Goal: Entertainment & Leisure: Consume media (video, audio)

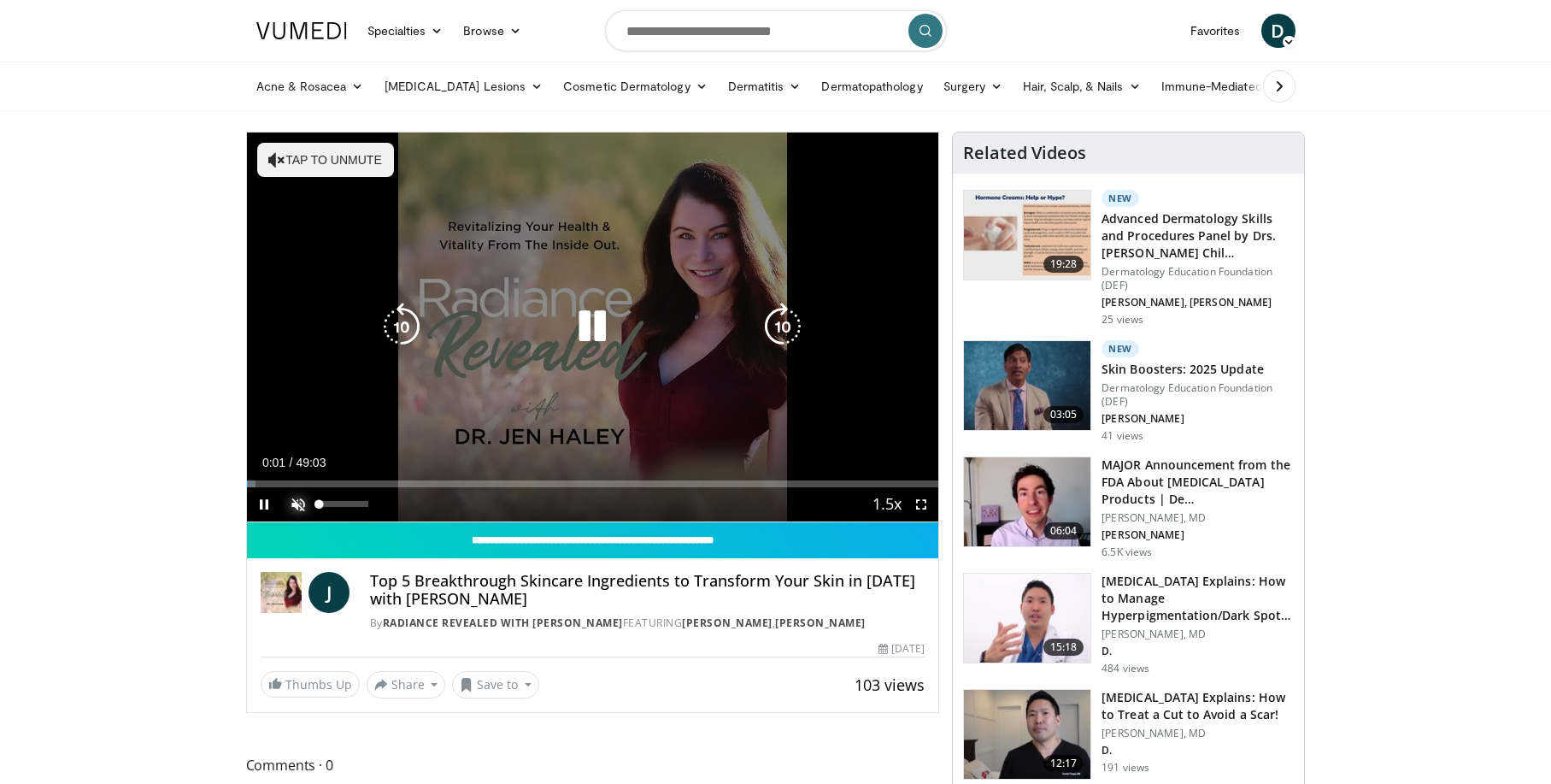
click at [293, 499] on span "Video Player" at bounding box center [298, 504] width 34 height 34
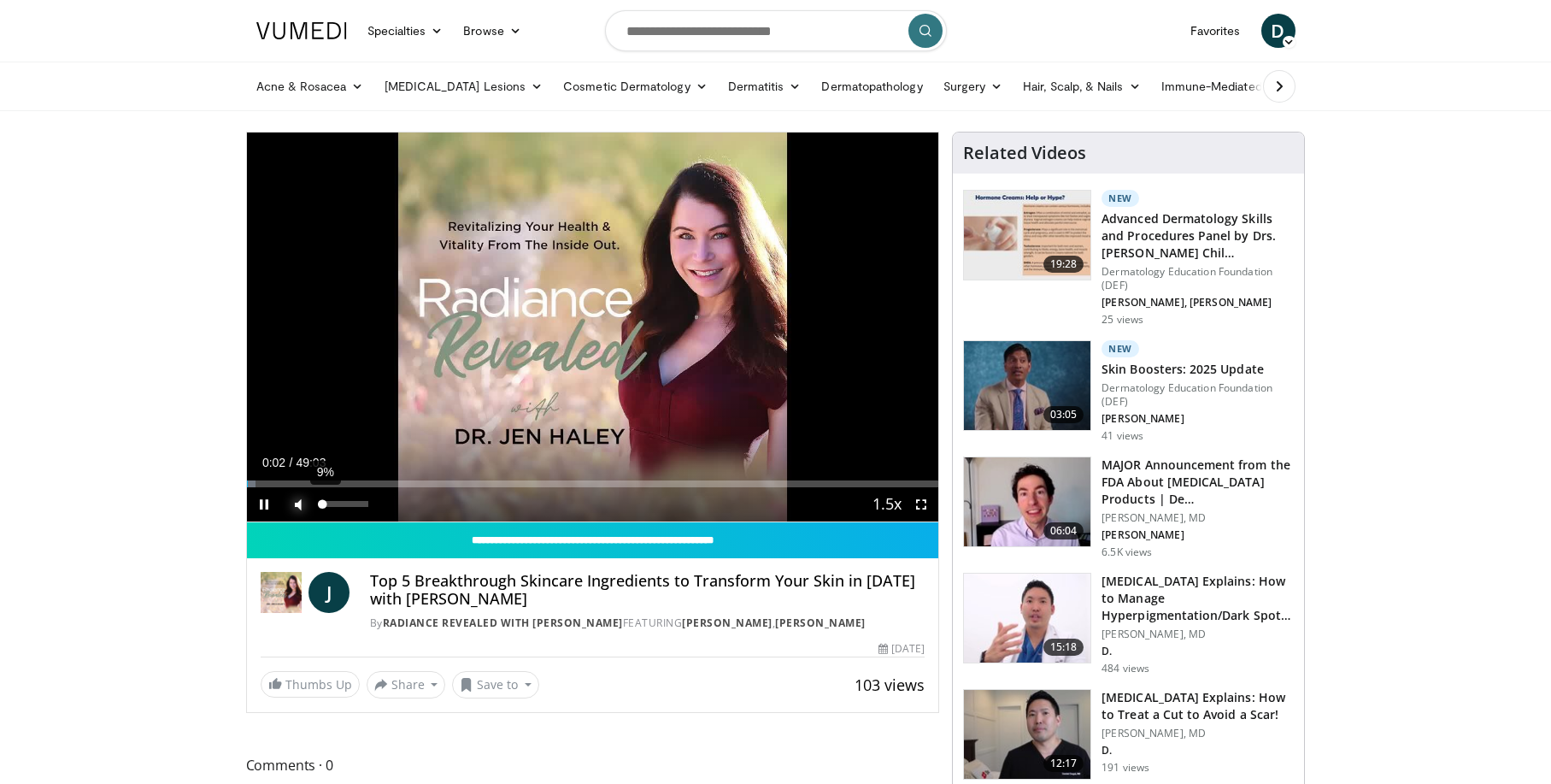
click at [324, 501] on div "9%" at bounding box center [344, 504] width 49 height 6
click at [329, 509] on div "21%" at bounding box center [344, 504] width 60 height 34
click at [278, 480] on div "Progress Bar" at bounding box center [279, 483] width 2 height 7
click at [331, 502] on div "23%" at bounding box center [344, 504] width 49 height 6
click at [284, 482] on div "Progress Bar" at bounding box center [285, 483] width 2 height 7
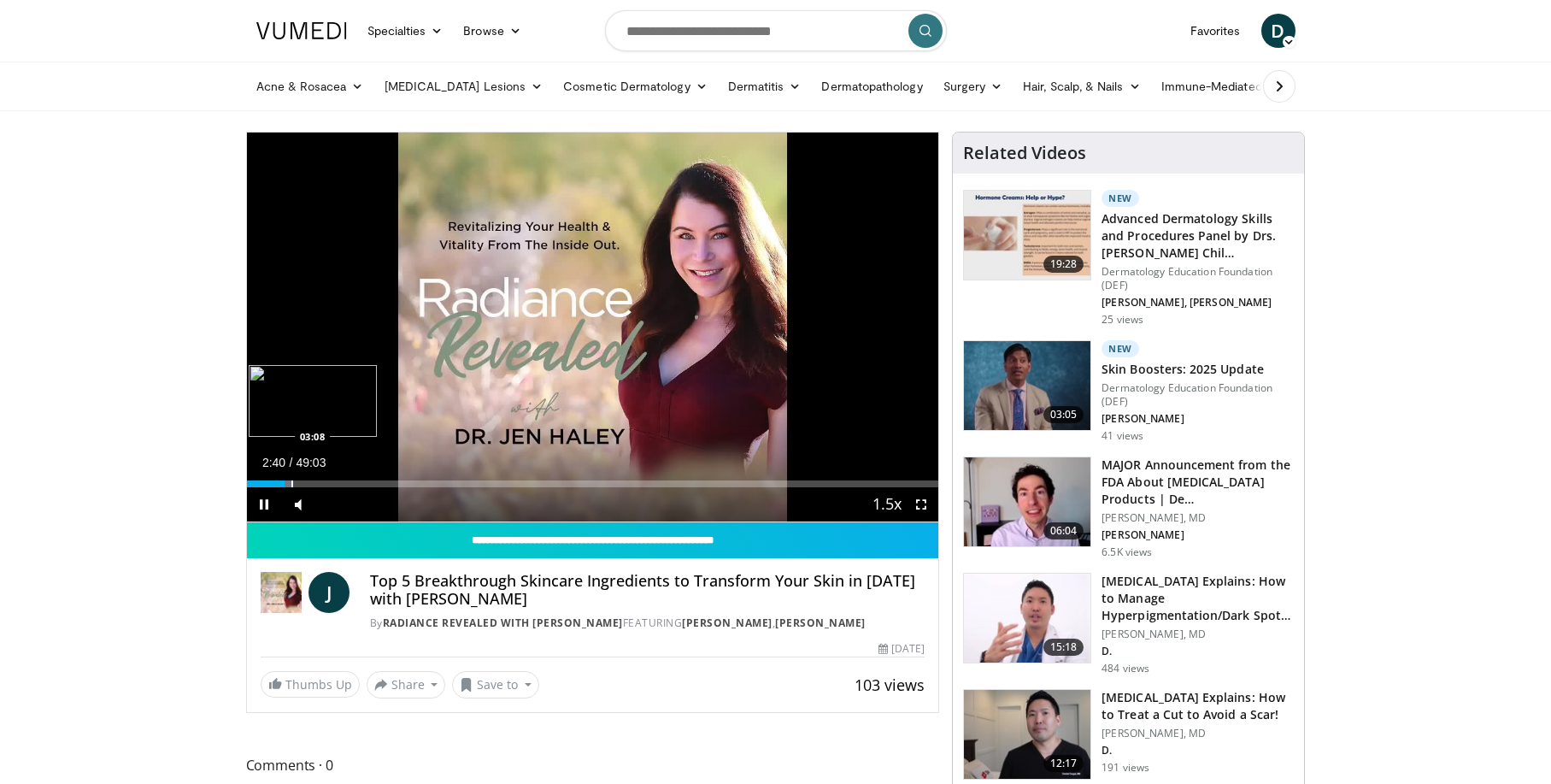
click at [291, 485] on div "Progress Bar" at bounding box center [292, 483] width 2 height 7
click at [300, 482] on div "Progress Bar" at bounding box center [301, 483] width 2 height 7
click at [307, 481] on div "Progress Bar" at bounding box center [307, 483] width 2 height 7
click at [322, 484] on div "Progress Bar" at bounding box center [323, 483] width 2 height 7
click at [333, 484] on div "Progress Bar" at bounding box center [334, 483] width 2 height 7
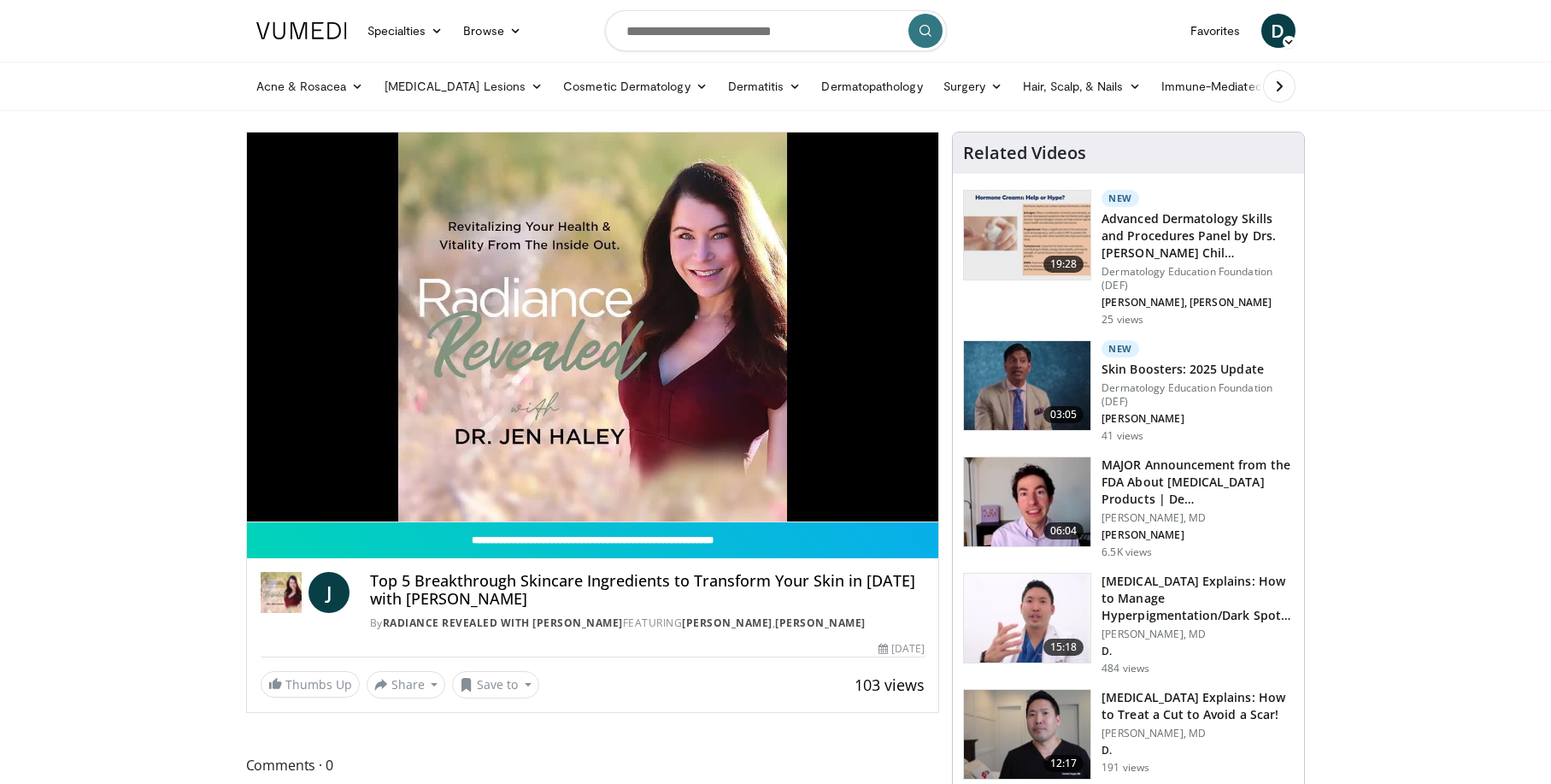
click at [344, 484] on video-js "**********" at bounding box center [593, 327] width 692 height 390
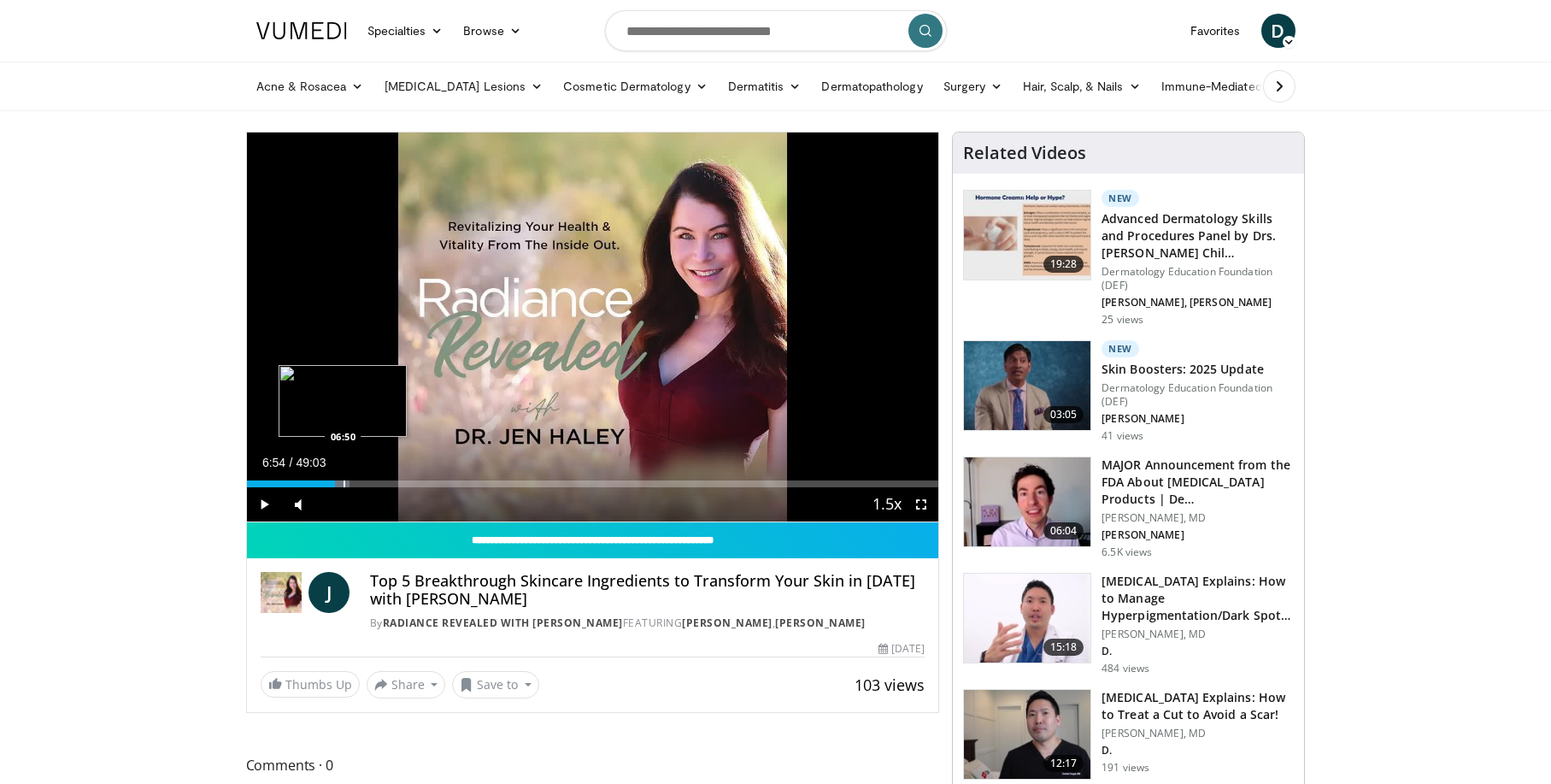
click at [343, 484] on div "Progress Bar" at bounding box center [344, 483] width 2 height 7
click at [331, 502] on div "Volume Level" at bounding box center [325, 504] width 11 height 6
click at [360, 480] on div "Progress Bar" at bounding box center [361, 483] width 2 height 7
click at [384, 483] on div "Progress Bar" at bounding box center [385, 483] width 2 height 7
click at [390, 482] on div "Progress Bar" at bounding box center [391, 483] width 2 height 7
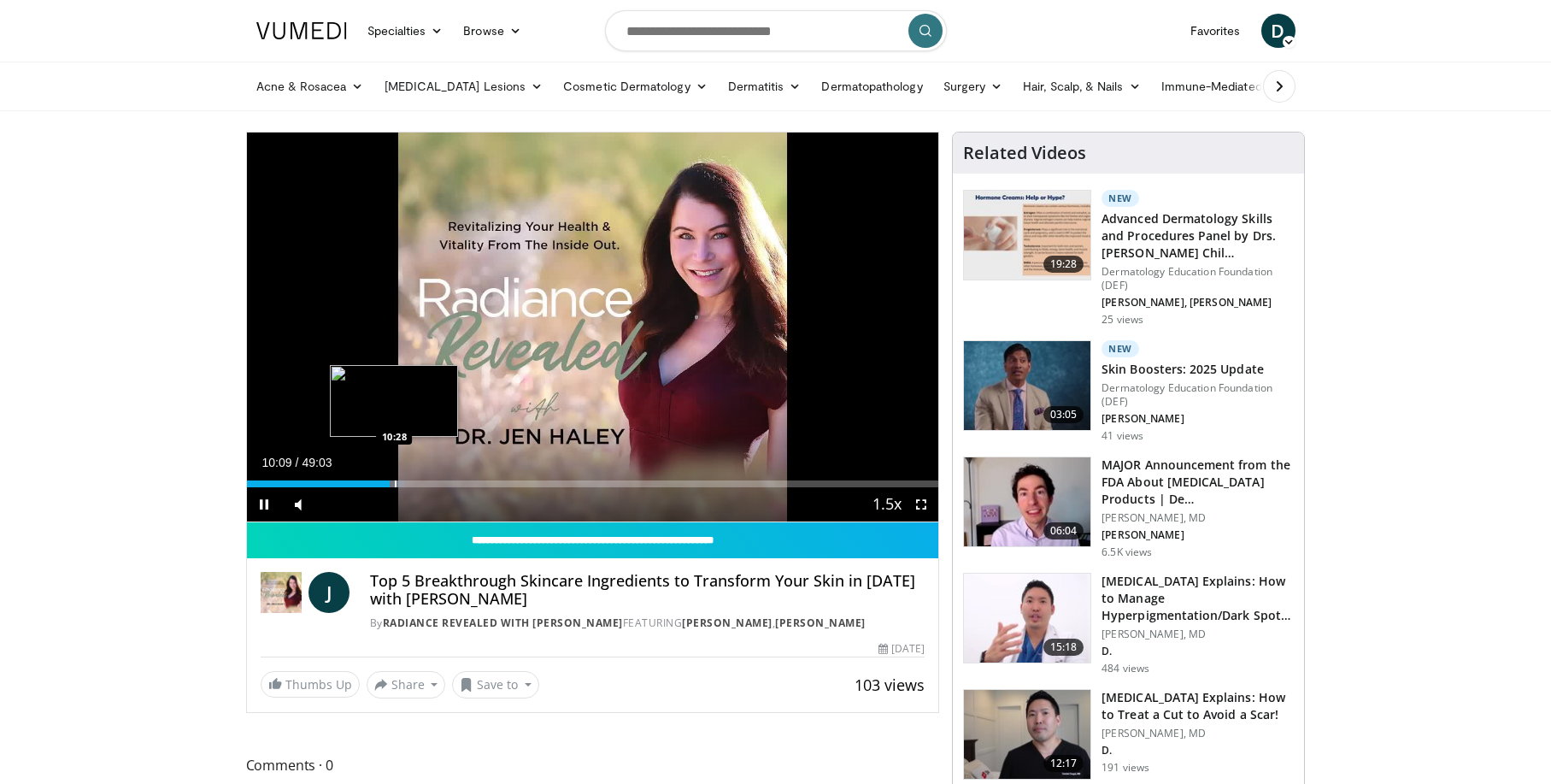
click at [395, 484] on div "Progress Bar" at bounding box center [396, 483] width 2 height 7
click at [403, 484] on div "Progress Bar" at bounding box center [404, 483] width 2 height 7
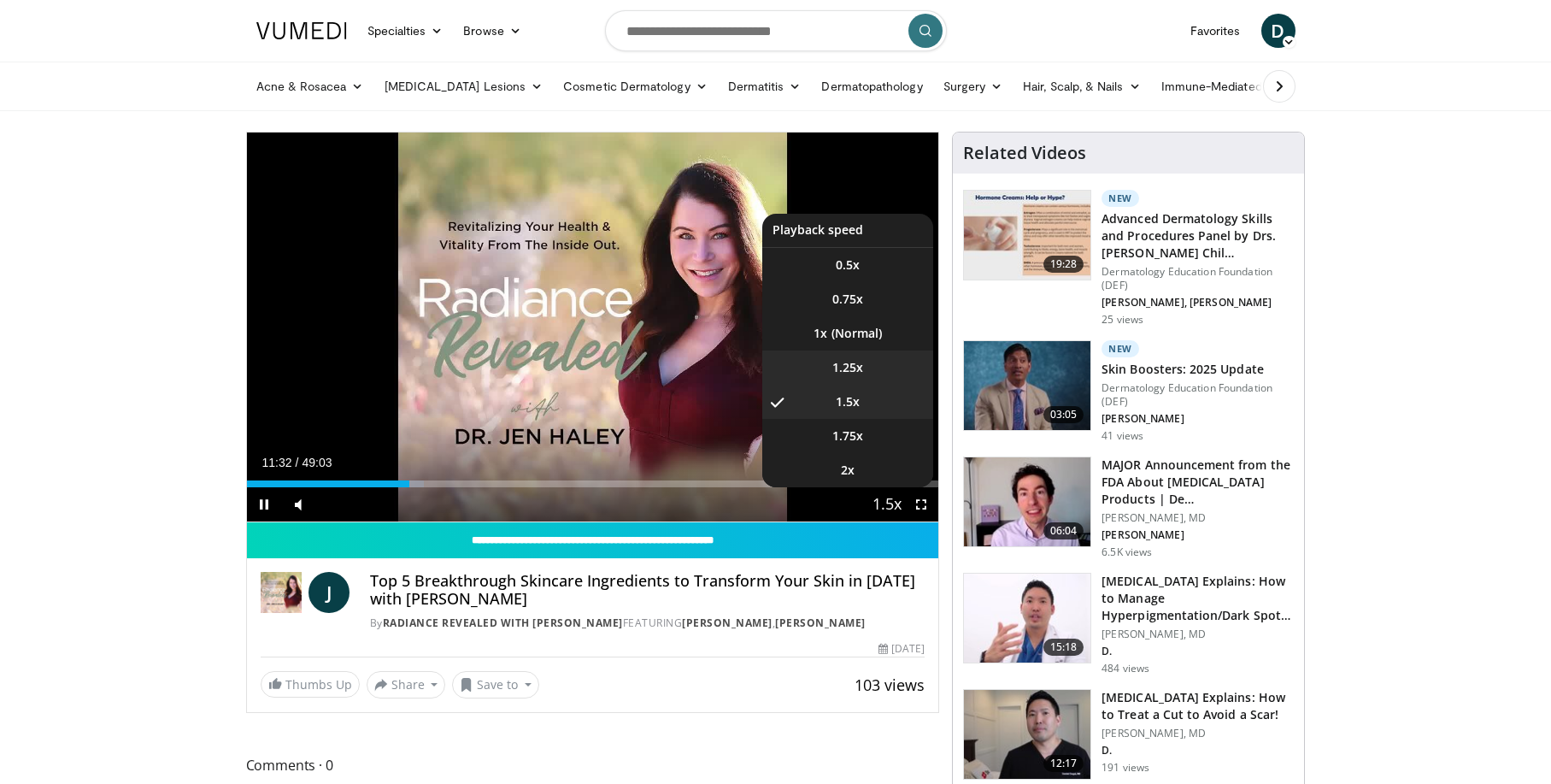
click at [857, 369] on span "1.25x" at bounding box center [847, 368] width 31 height 17
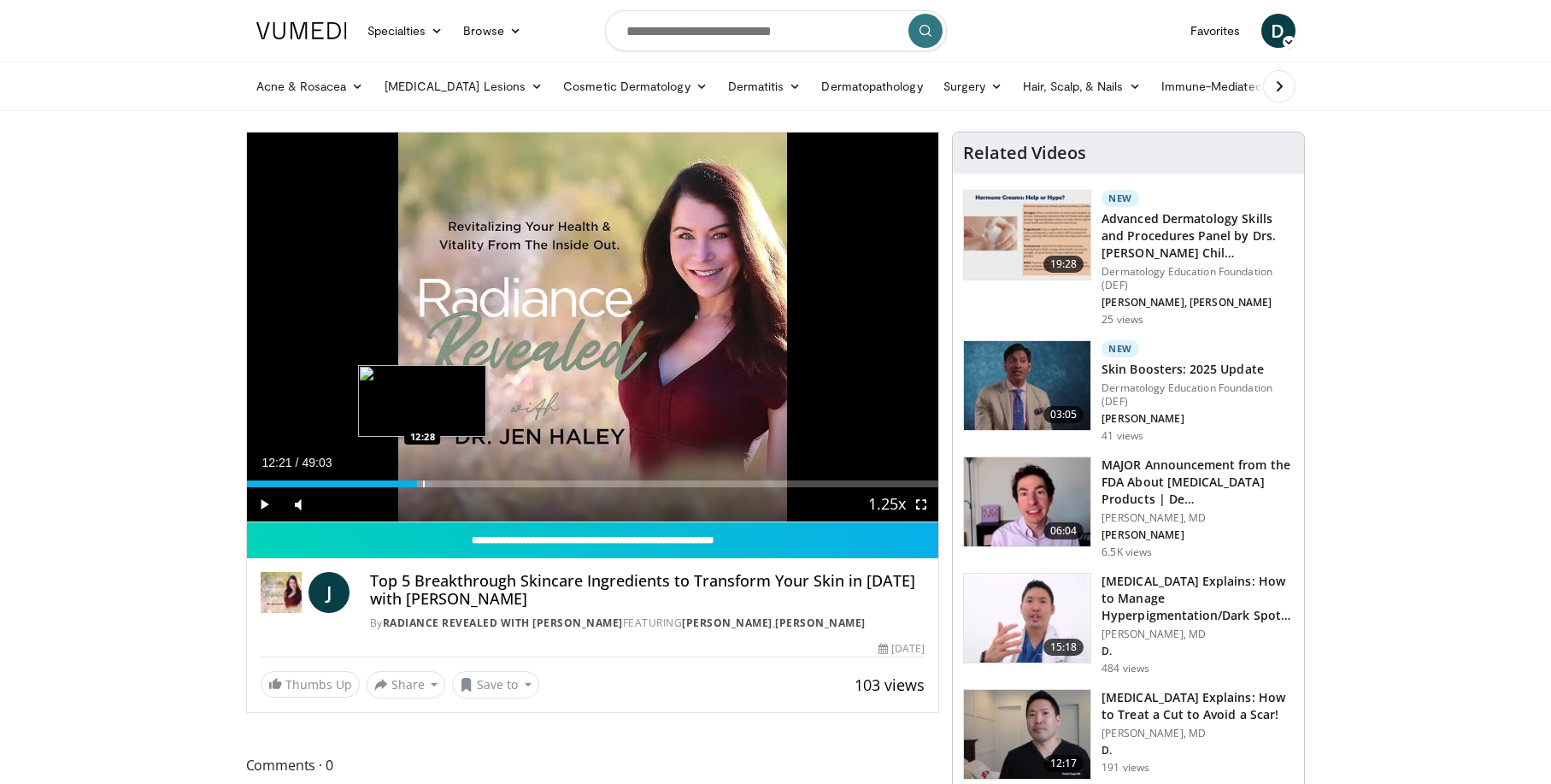
click at [423, 484] on div "Progress Bar" at bounding box center [424, 483] width 2 height 7
click at [431, 483] on div "Progress Bar" at bounding box center [432, 483] width 2 height 7
click at [439, 483] on div "Progress Bar" at bounding box center [440, 483] width 2 height 7
click at [445, 484] on div "Progress Bar" at bounding box center [446, 483] width 2 height 7
click at [456, 484] on div "Progress Bar" at bounding box center [457, 483] width 2 height 7
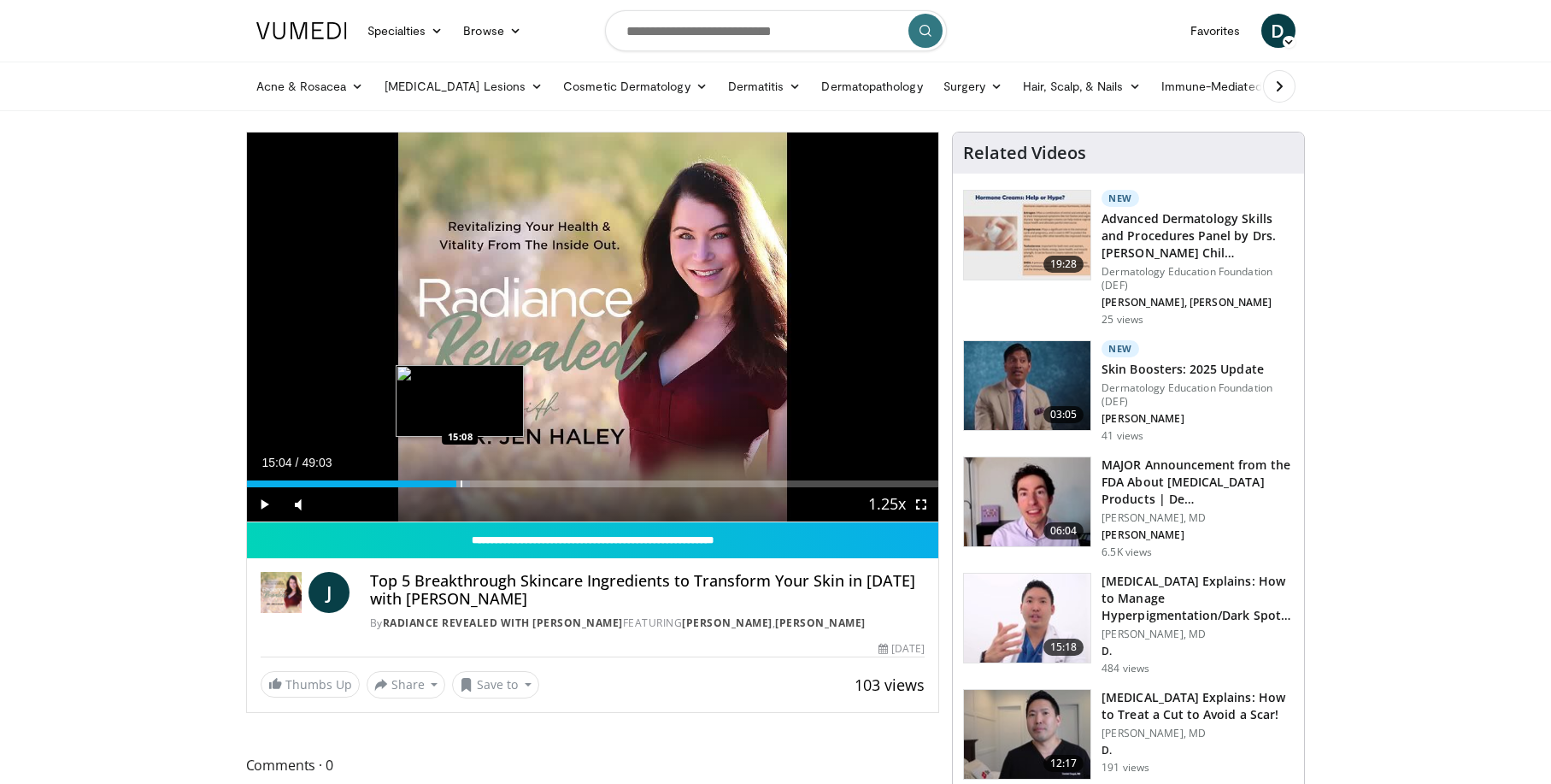
click at [461, 484] on div "Progress Bar" at bounding box center [462, 483] width 2 height 7
click at [465, 484] on div "Progress Bar" at bounding box center [466, 483] width 2 height 7
click at [467, 484] on div "Progress Bar" at bounding box center [468, 483] width 2 height 7
click at [263, 500] on span "Video Player" at bounding box center [264, 504] width 34 height 34
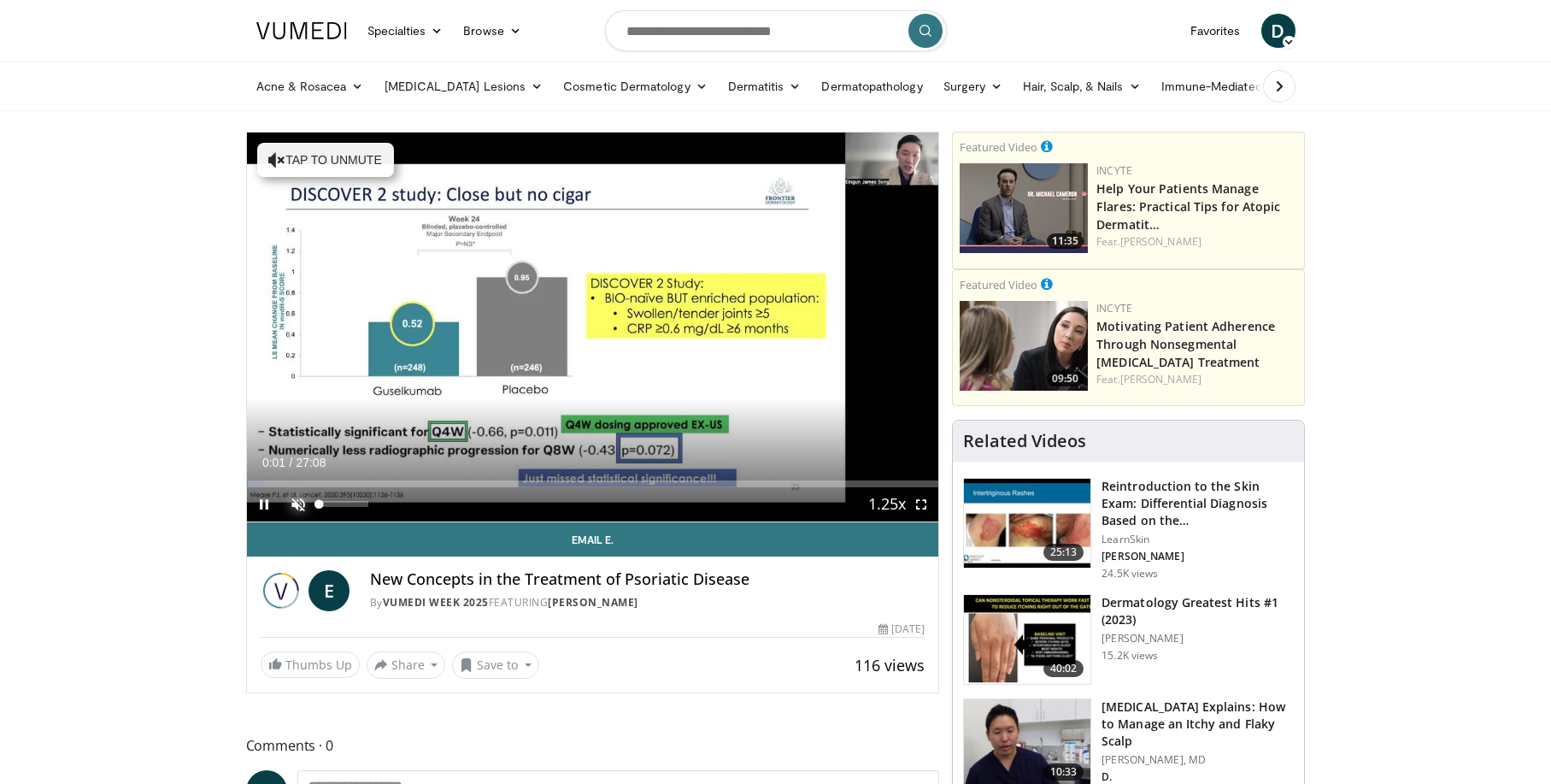
click at [295, 504] on span "Video Player" at bounding box center [298, 504] width 34 height 34
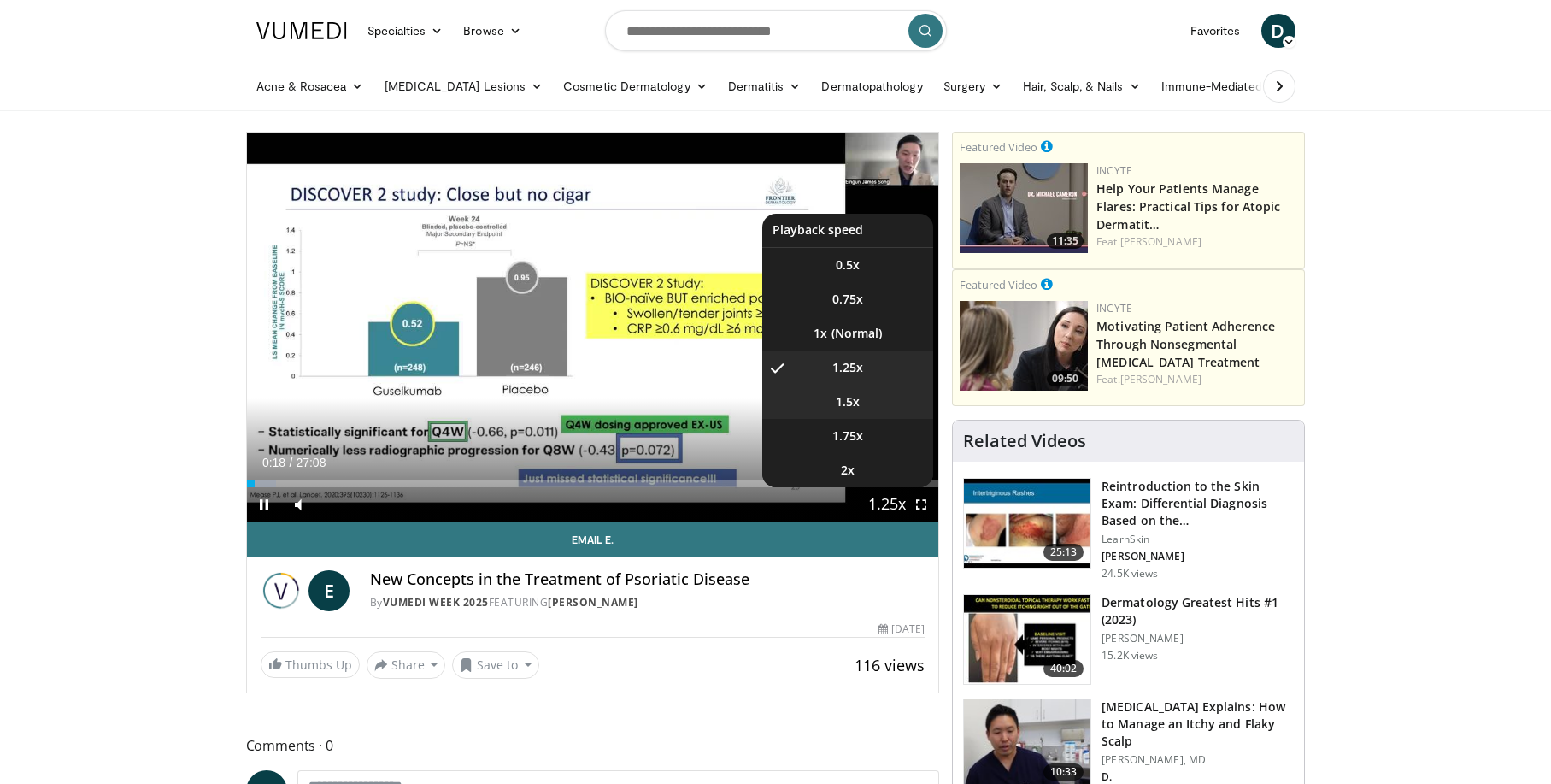
click at [855, 399] on span "1.5x" at bounding box center [847, 402] width 24 height 17
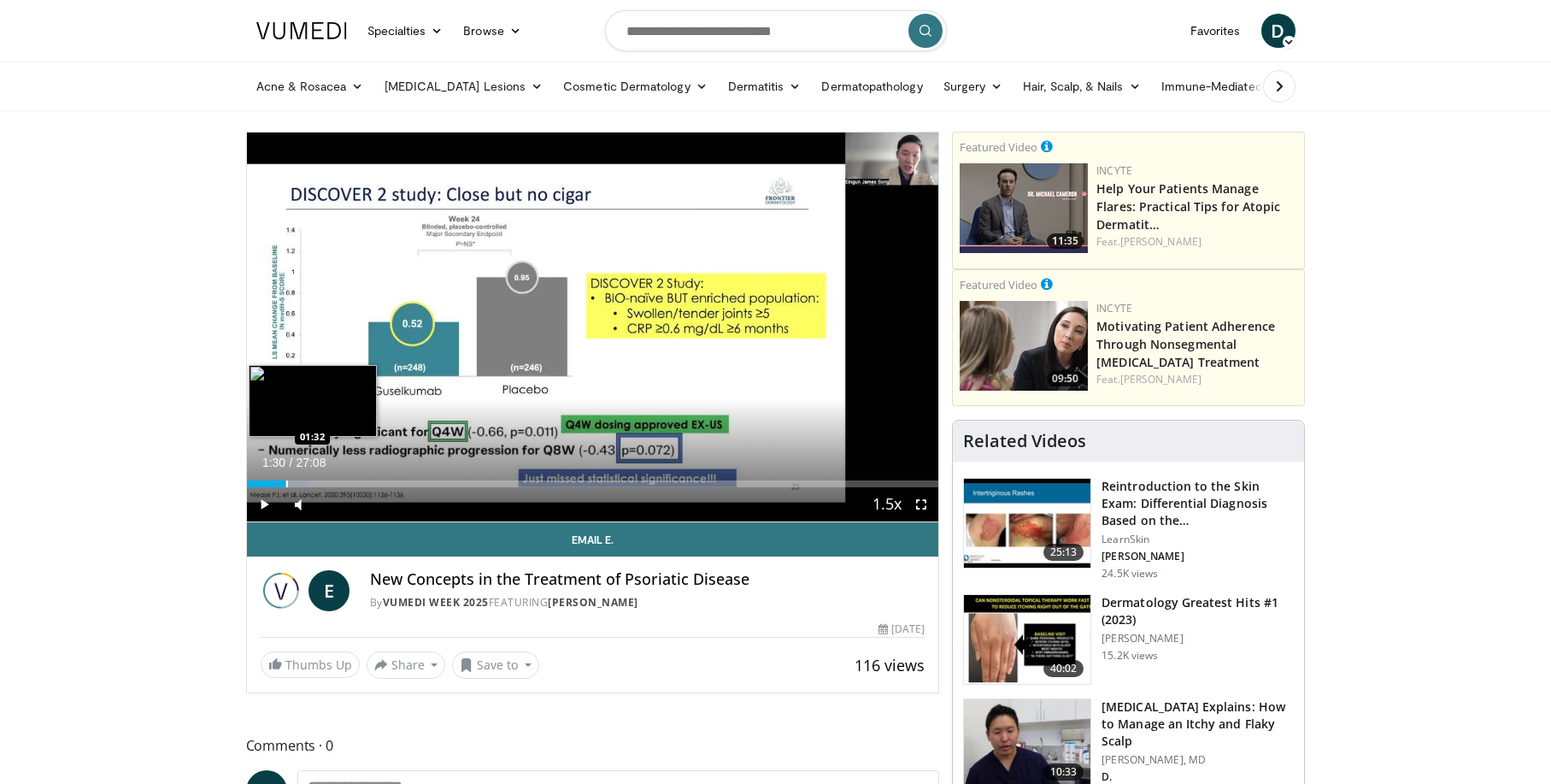
click at [285, 484] on div "Loaded : 9.13% 01:30 01:32" at bounding box center [593, 483] width 692 height 7
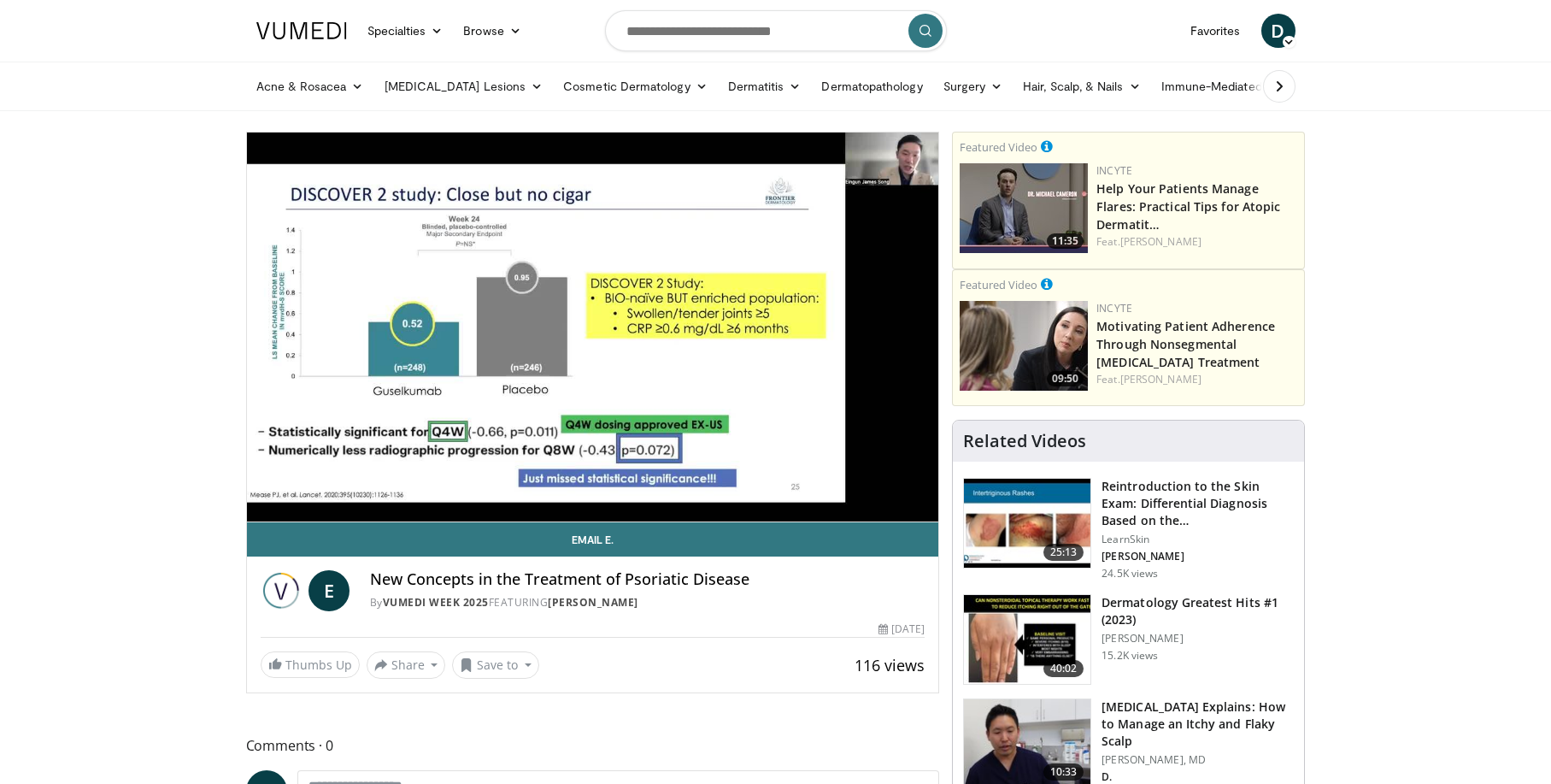
click at [297, 484] on div "10 seconds Tap to unmute" at bounding box center [593, 326] width 692 height 389
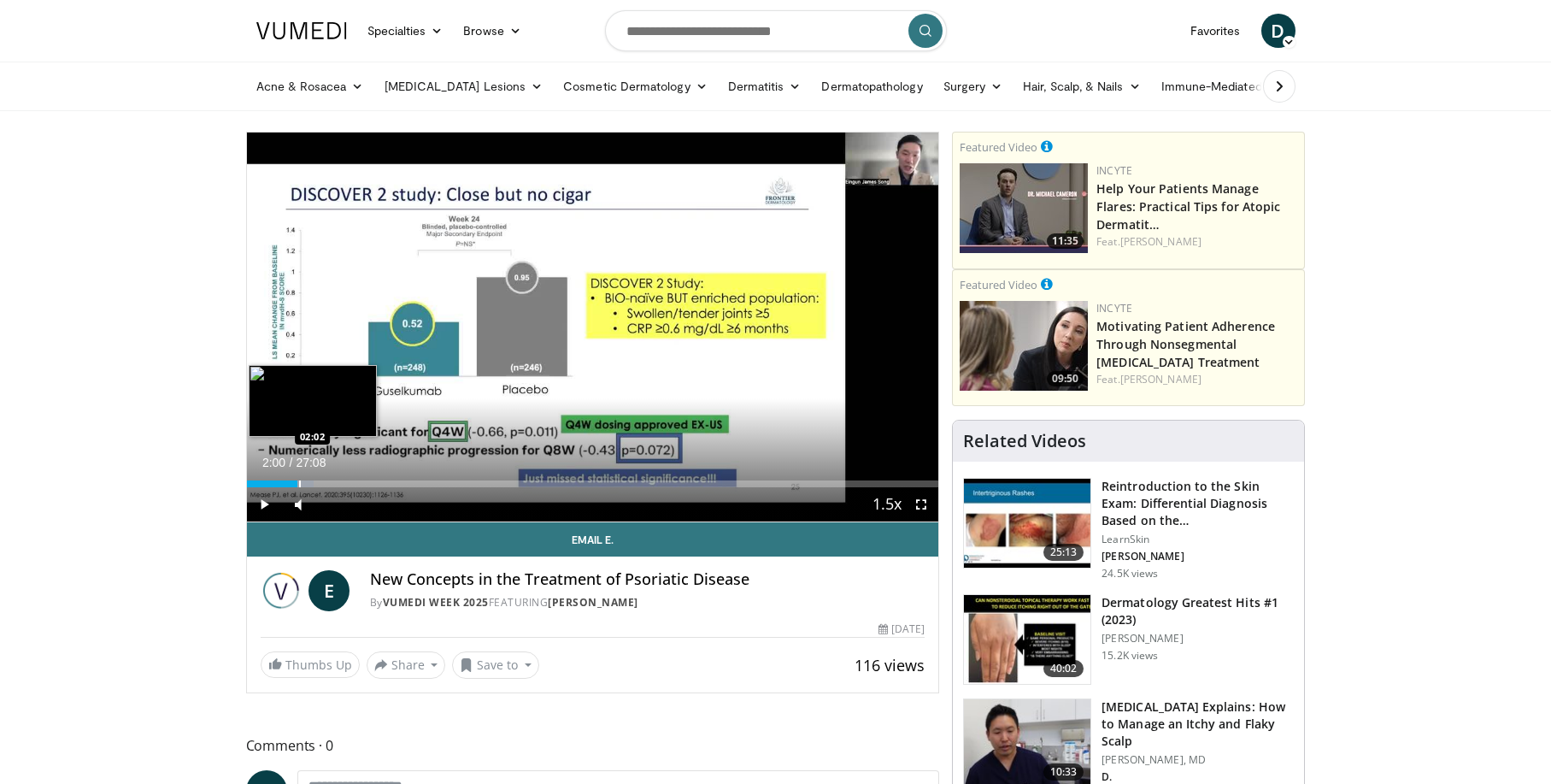
click at [299, 480] on div "Progress Bar" at bounding box center [300, 483] width 2 height 7
click at [264, 498] on span "Video Player" at bounding box center [264, 504] width 34 height 34
click at [265, 508] on span "Video Player" at bounding box center [264, 504] width 34 height 34
click at [262, 498] on span "Video Player" at bounding box center [264, 504] width 34 height 34
click at [321, 479] on div "Loaded : 16.44% 03:25 02:52" at bounding box center [593, 479] width 692 height 16
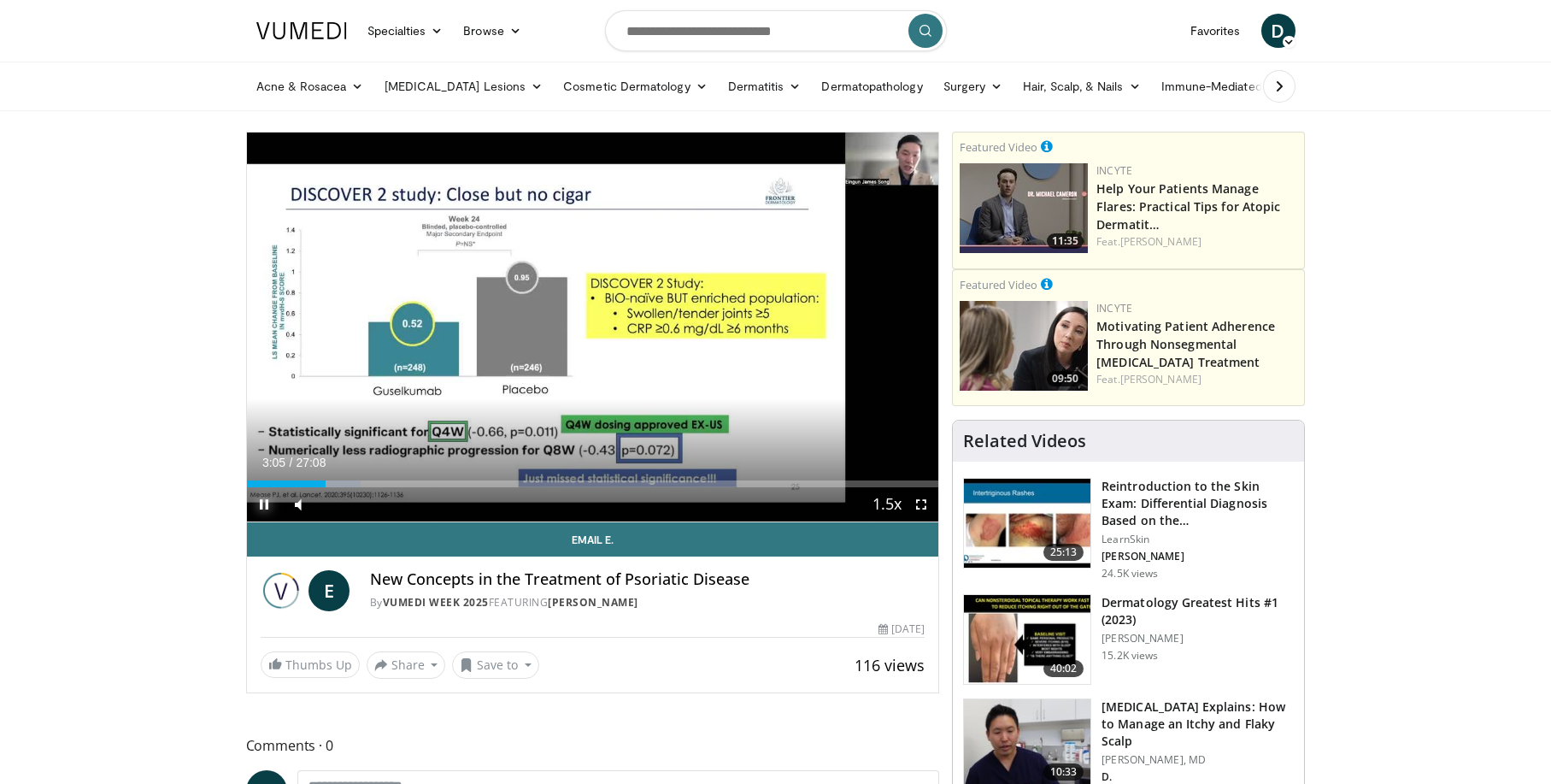
click at [264, 505] on span "Video Player" at bounding box center [264, 504] width 34 height 34
click at [263, 505] on span "Video Player" at bounding box center [264, 504] width 34 height 34
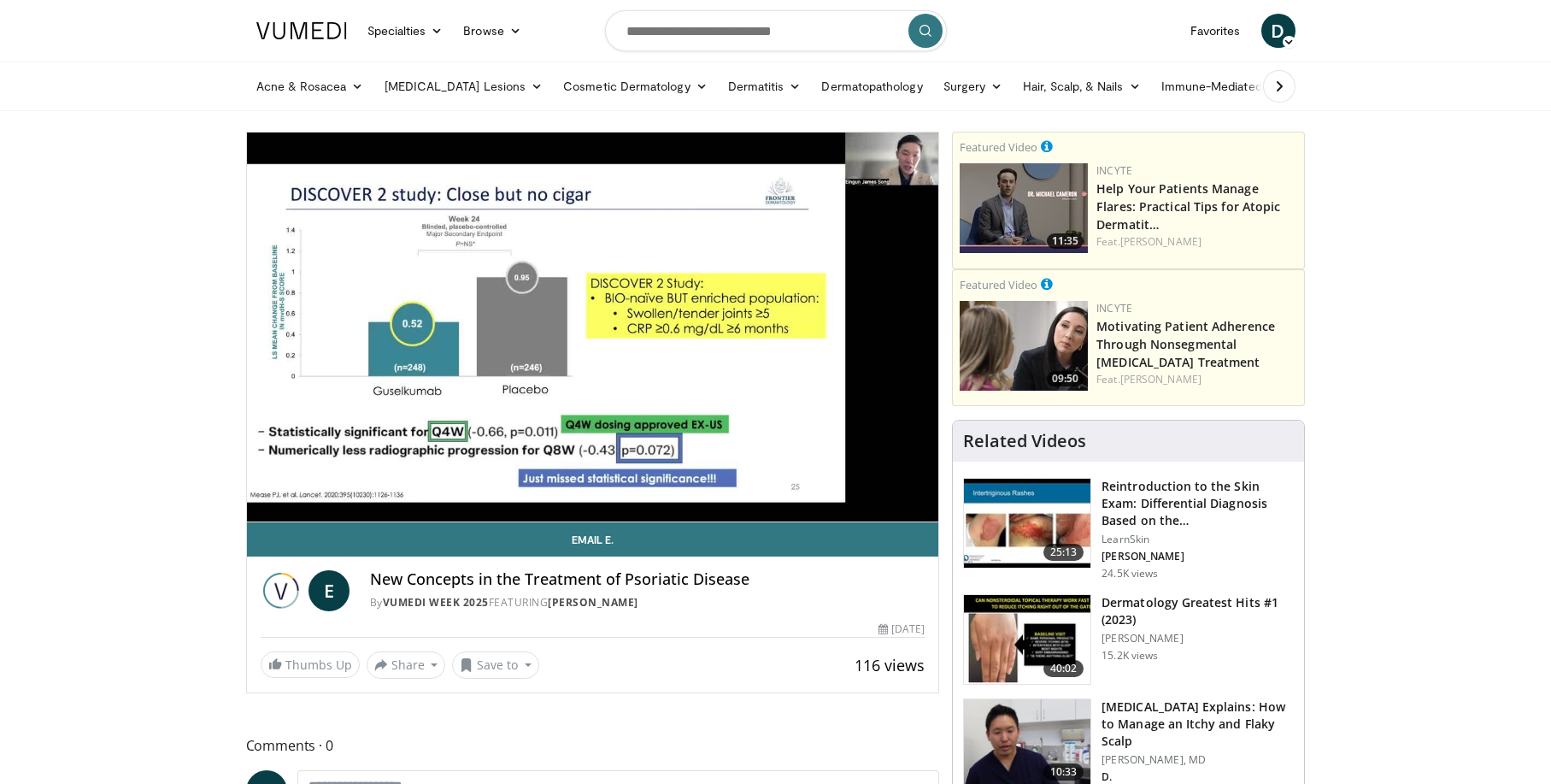
click at [349, 483] on video-js "**********" at bounding box center [593, 327] width 692 height 390
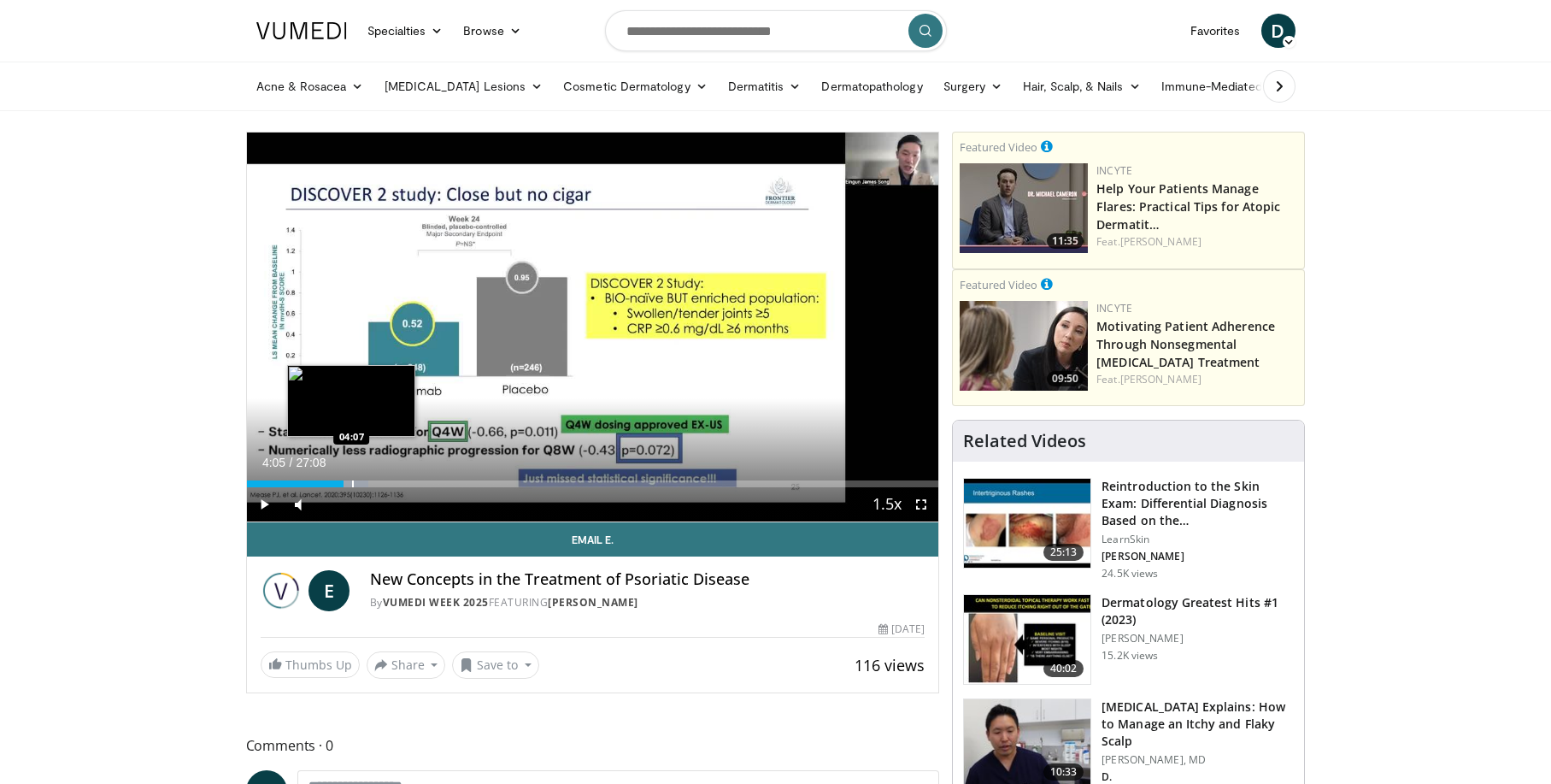
click at [352, 483] on div "Progress Bar" at bounding box center [353, 483] width 2 height 7
click at [360, 482] on div "Progress Bar" at bounding box center [361, 483] width 2 height 7
click at [367, 482] on div "Progress Bar" at bounding box center [368, 483] width 2 height 7
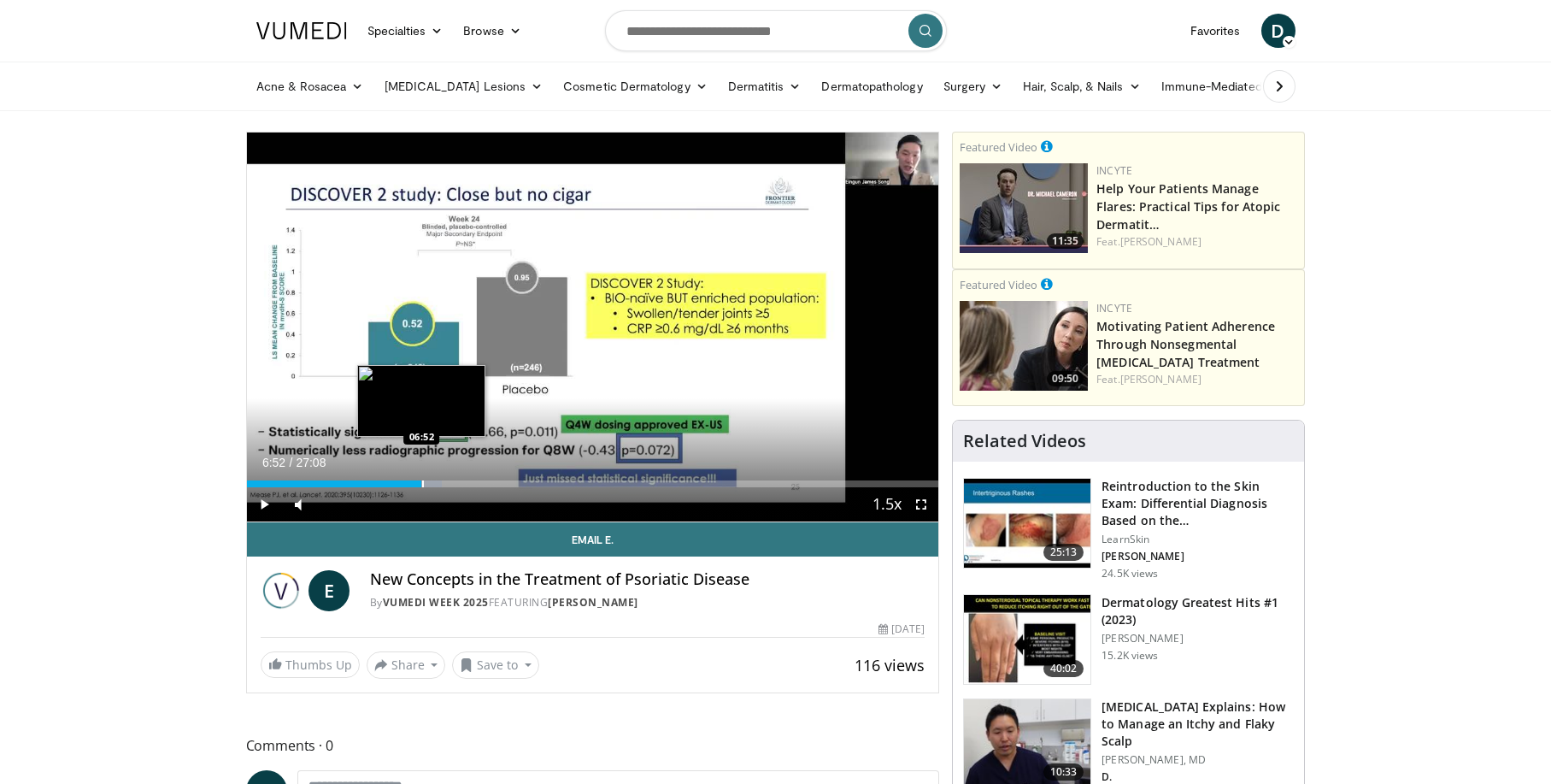
click at [423, 485] on div "Progress Bar" at bounding box center [424, 483] width 2 height 7
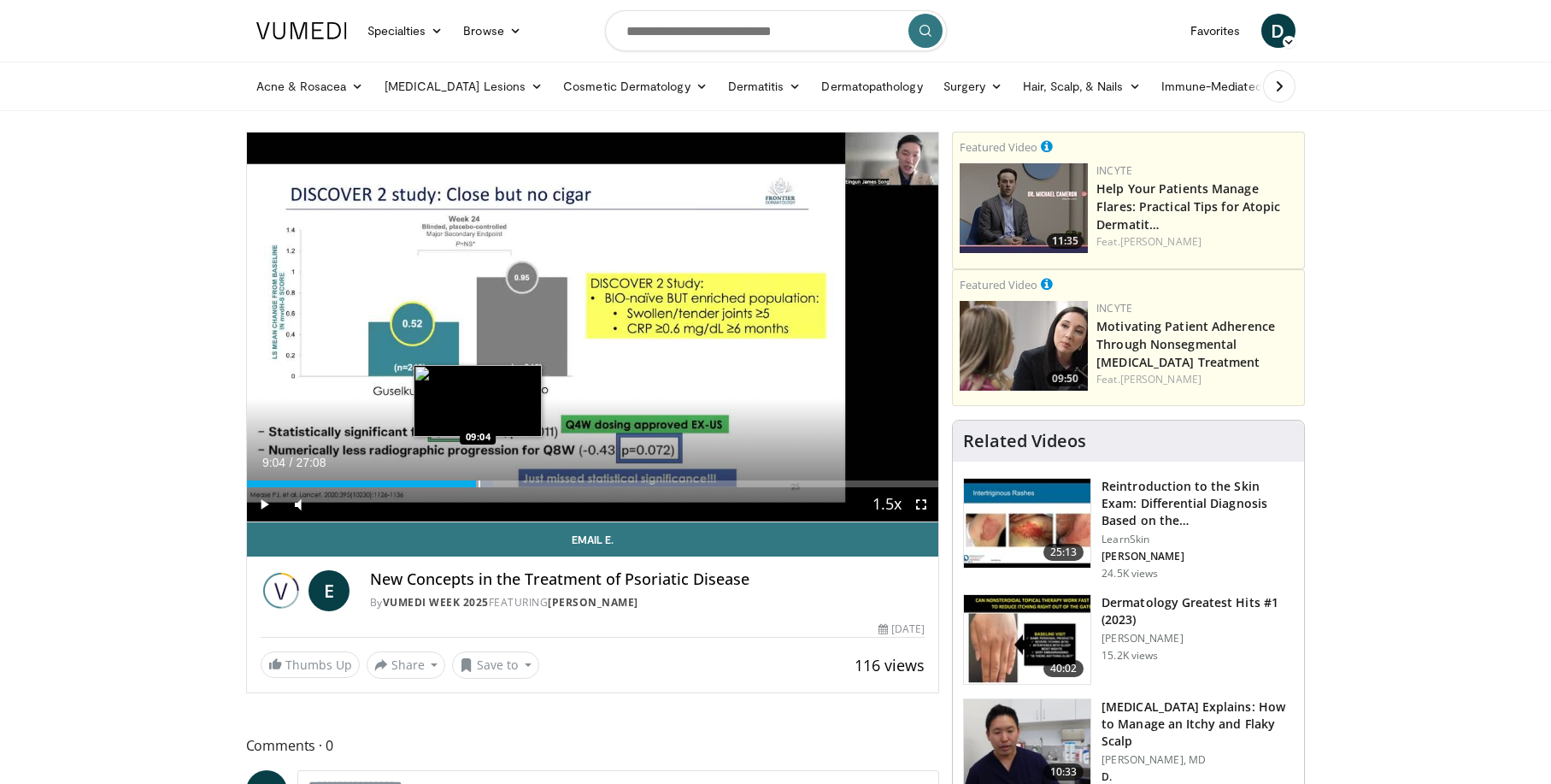
click at [479, 484] on div "Progress Bar" at bounding box center [479, 483] width 2 height 7
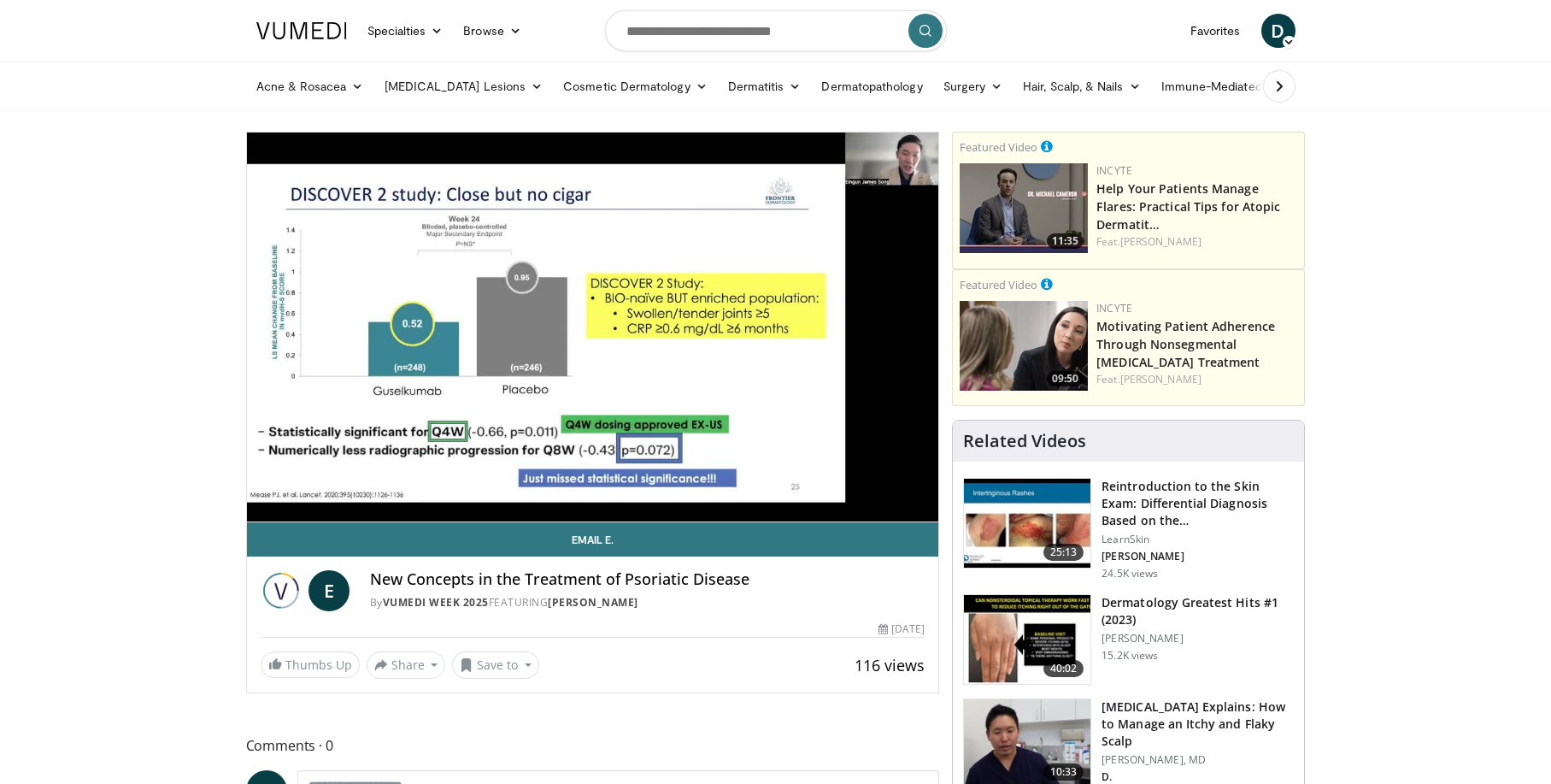
click at [498, 483] on video-js "**********" at bounding box center [593, 327] width 692 height 390
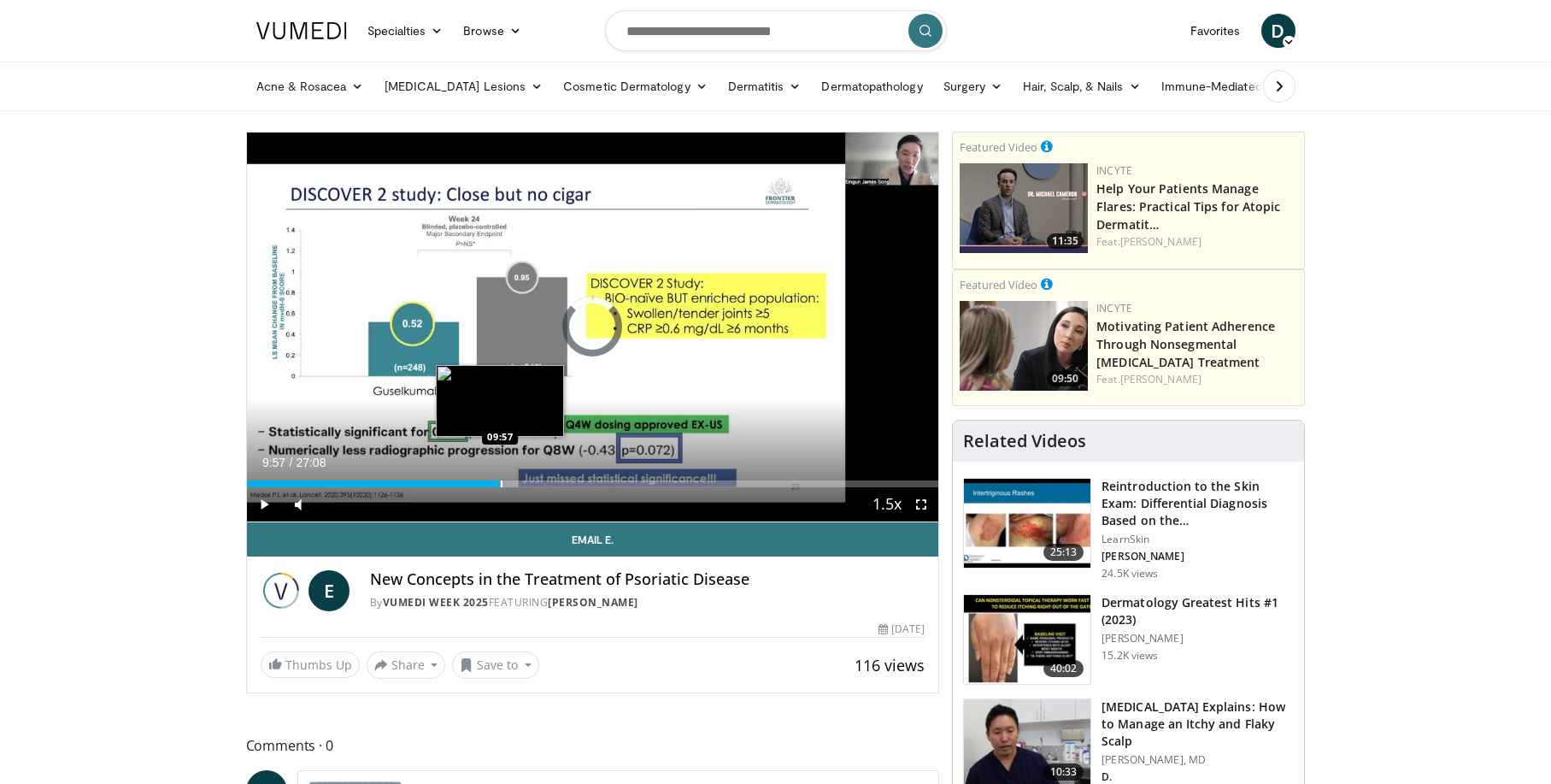
click at [501, 484] on div "Progress Bar" at bounding box center [502, 483] width 2 height 7
click at [522, 481] on div "Progress Bar" at bounding box center [523, 483] width 2 height 7
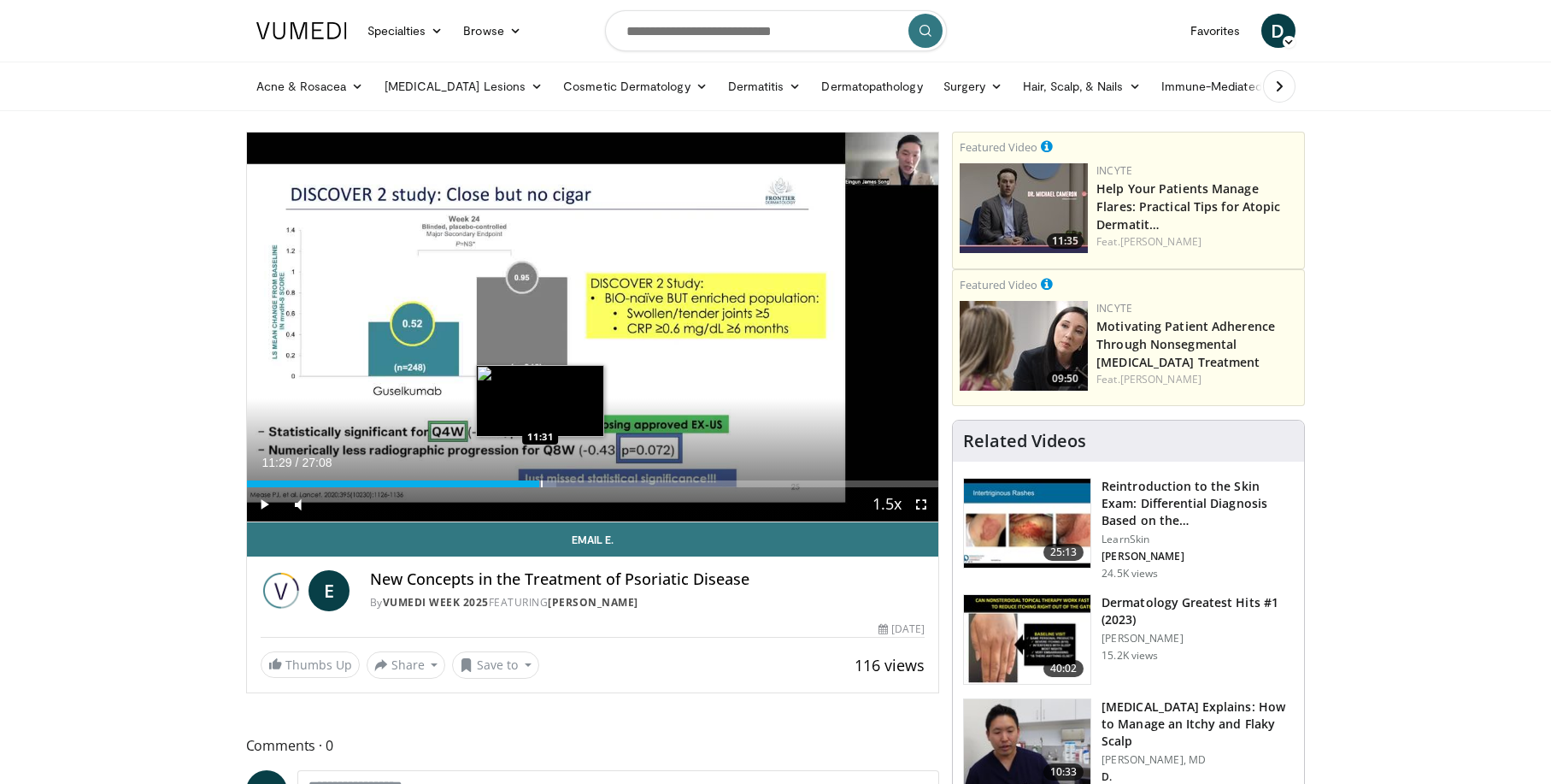
click at [541, 483] on div "Progress Bar" at bounding box center [542, 483] width 2 height 7
click at [566, 480] on div "Progress Bar" at bounding box center [566, 483] width 2 height 7
click at [551, 486] on div "Progress Bar" at bounding box center [552, 483] width 2 height 7
click at [585, 481] on div "Progress Bar" at bounding box center [586, 483] width 2 height 7
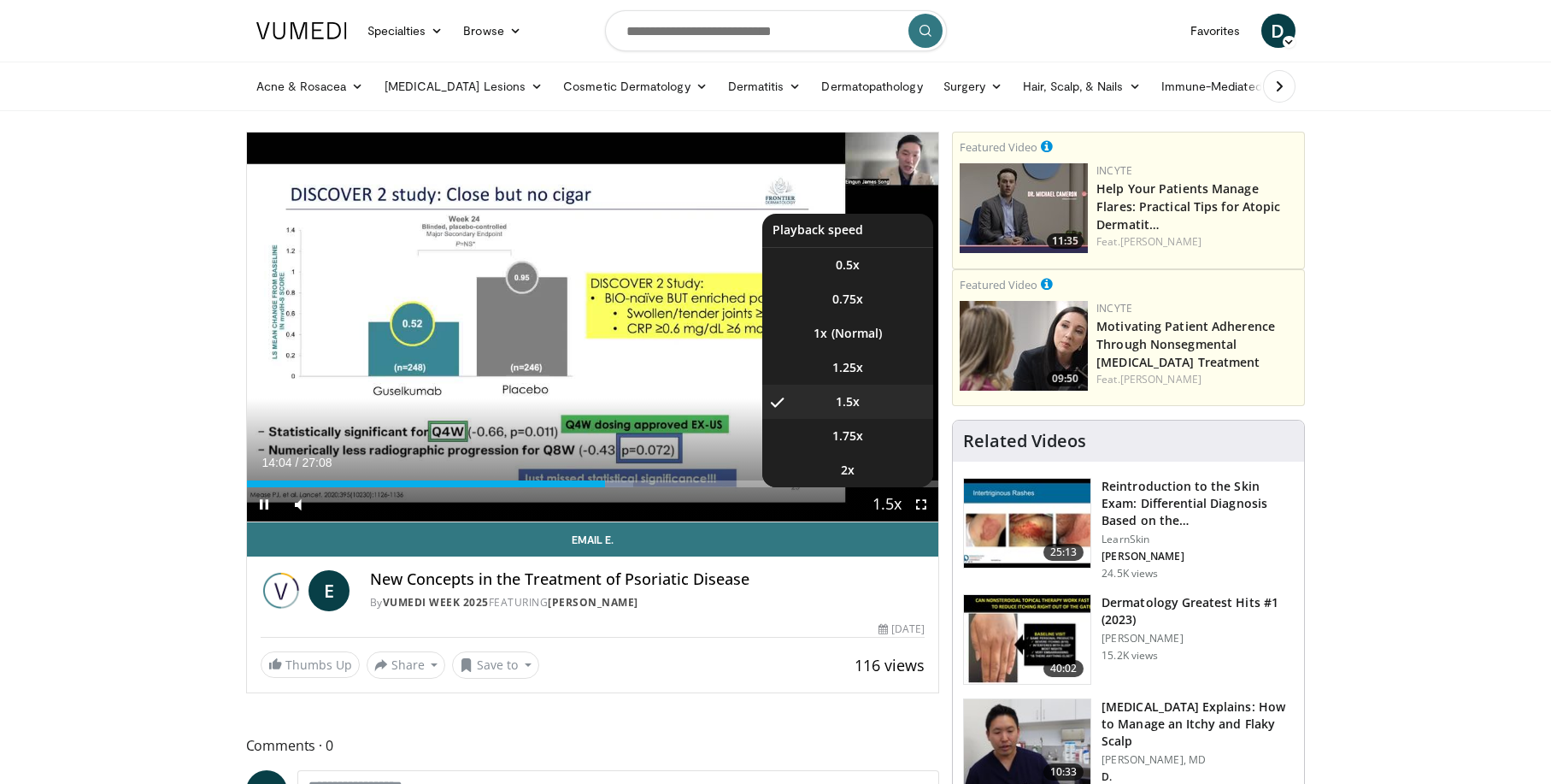
click at [886, 506] on span "Video Player" at bounding box center [887, 505] width 24 height 34
click at [845, 433] on span "1.75x" at bounding box center [847, 436] width 31 height 17
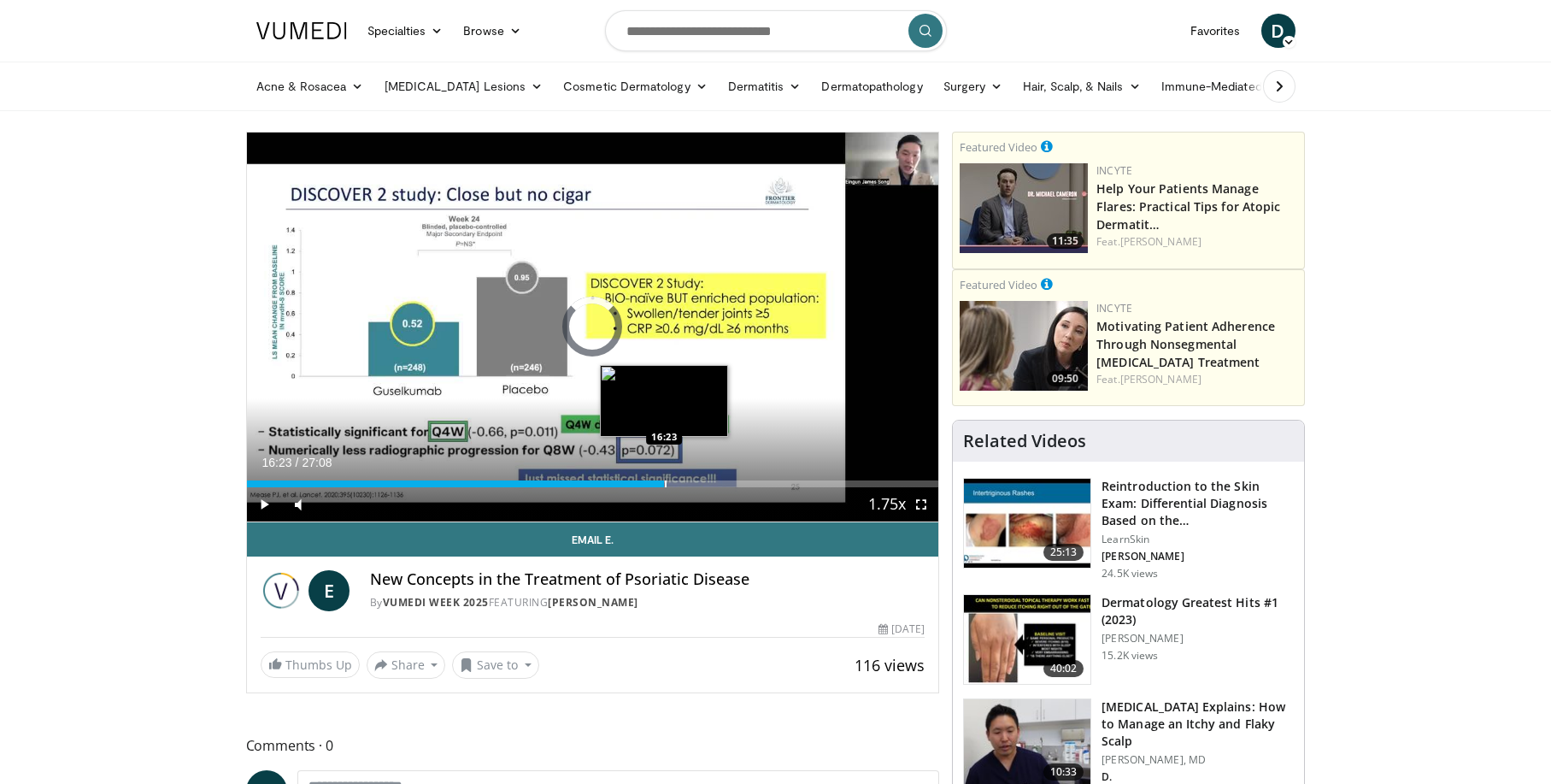
click at [665, 481] on div "Progress Bar" at bounding box center [666, 483] width 2 height 7
click at [690, 481] on div "Progress Bar" at bounding box center [691, 483] width 2 height 7
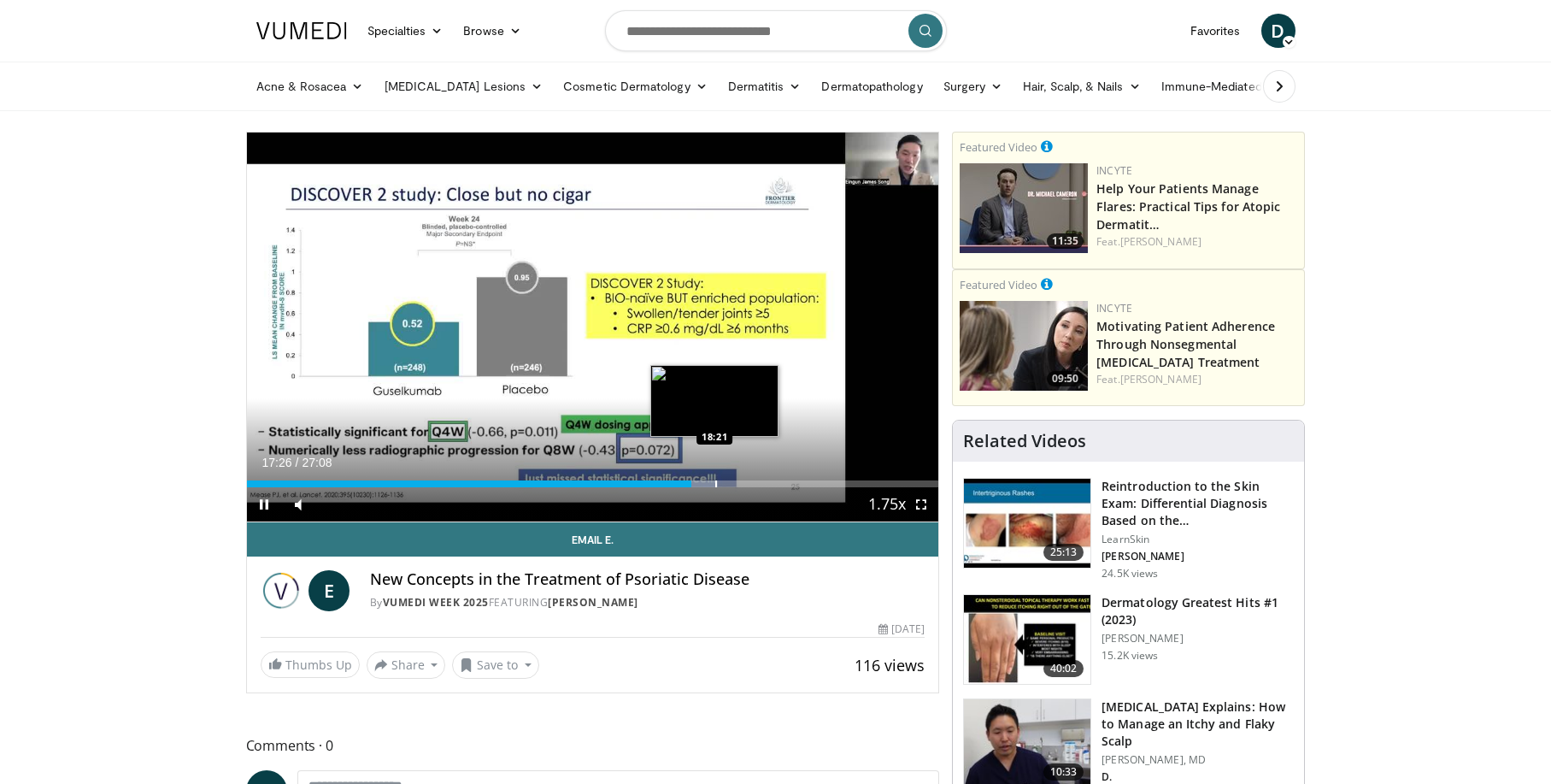
click at [716, 485] on div "Progress Bar" at bounding box center [717, 483] width 2 height 7
click at [727, 484] on div "Progress Bar" at bounding box center [728, 483] width 2 height 7
click at [744, 484] on video-js "**********" at bounding box center [593, 327] width 692 height 390
click at [751, 484] on div "Progress Bar" at bounding box center [752, 483] width 2 height 7
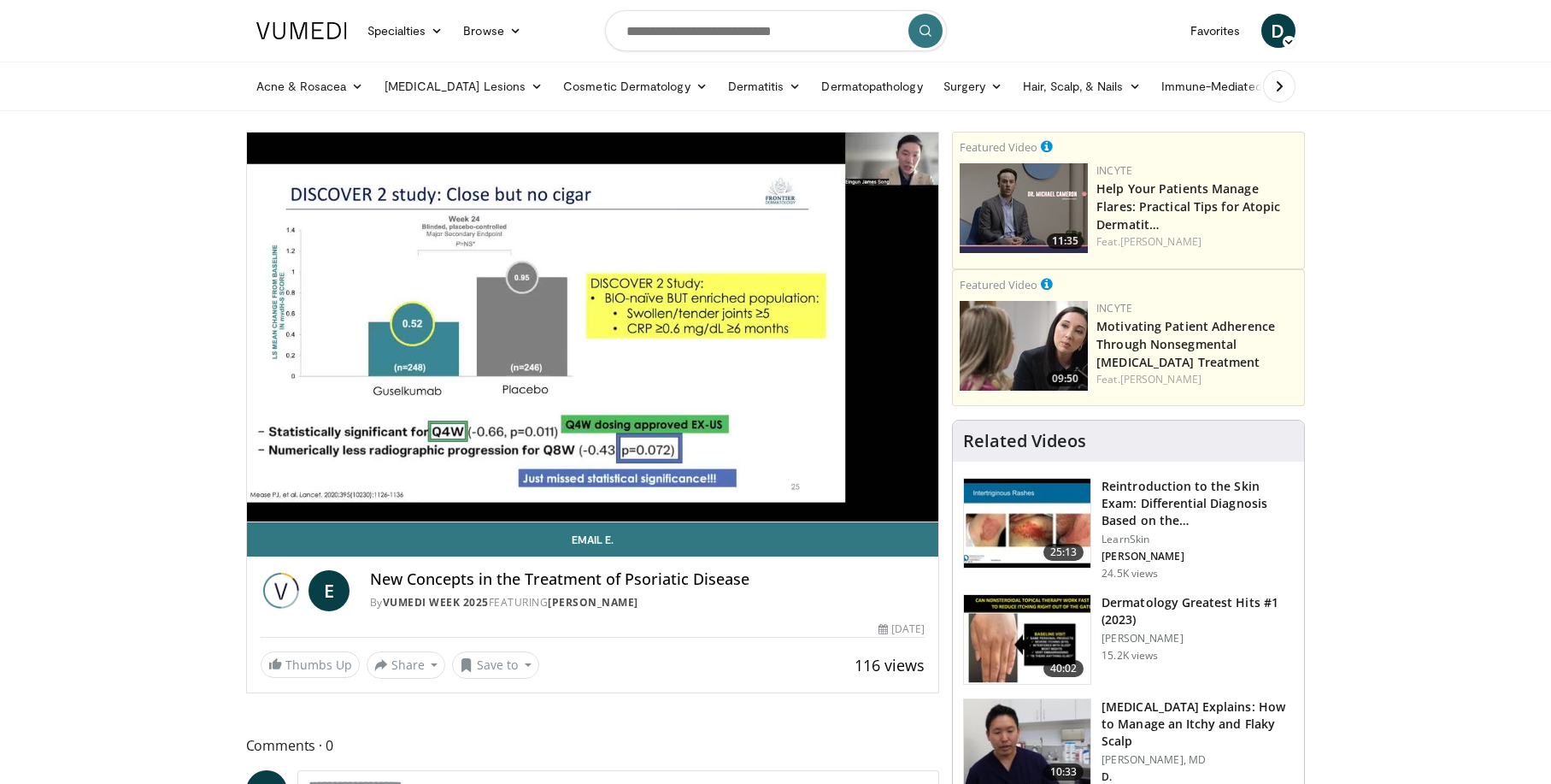
click at [767, 484] on video-js "**********" at bounding box center [593, 327] width 692 height 390
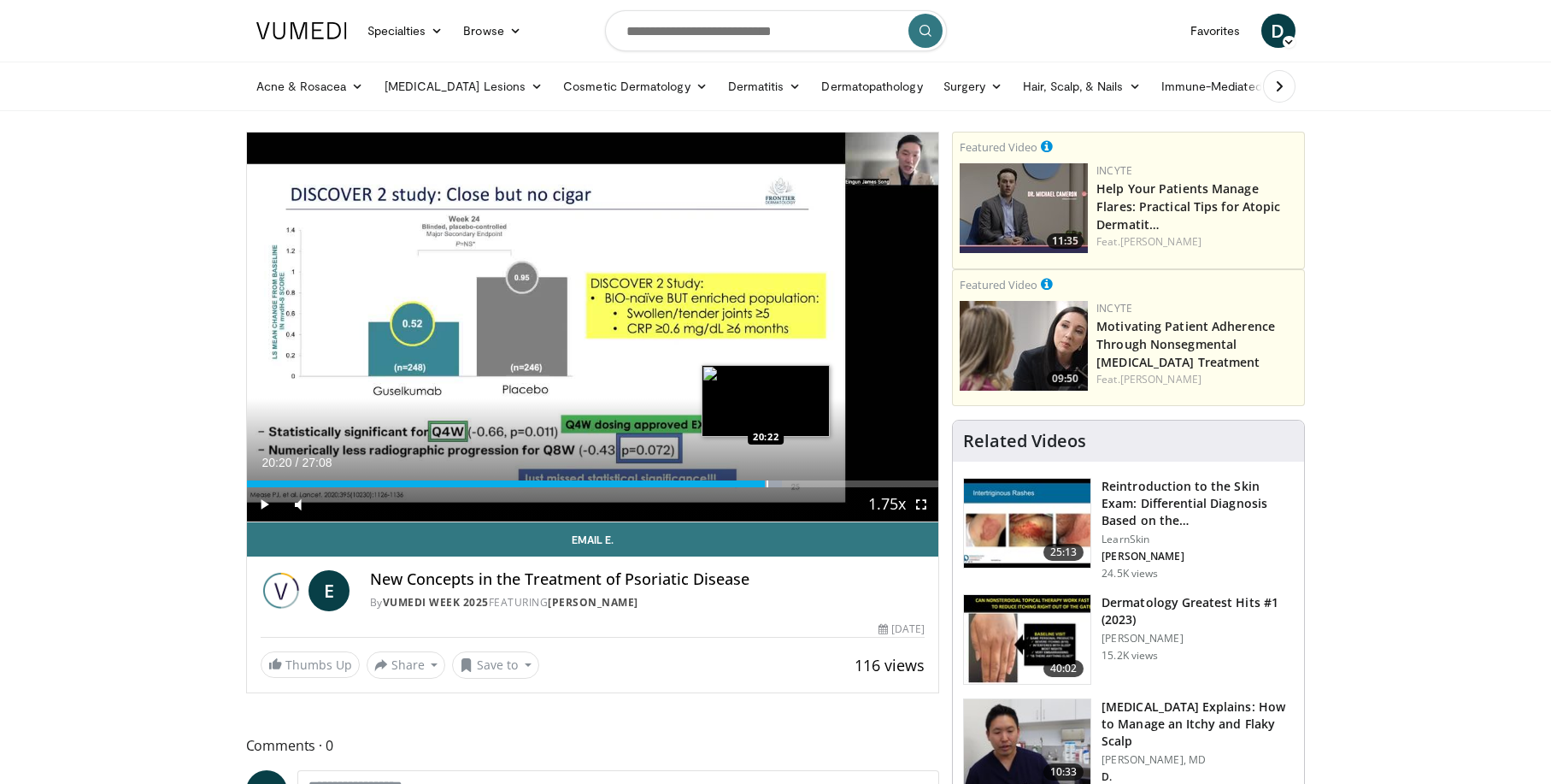
click at [767, 485] on div "Progress Bar" at bounding box center [768, 483] width 2 height 7
click at [783, 483] on div "Progress Bar" at bounding box center [784, 483] width 2 height 7
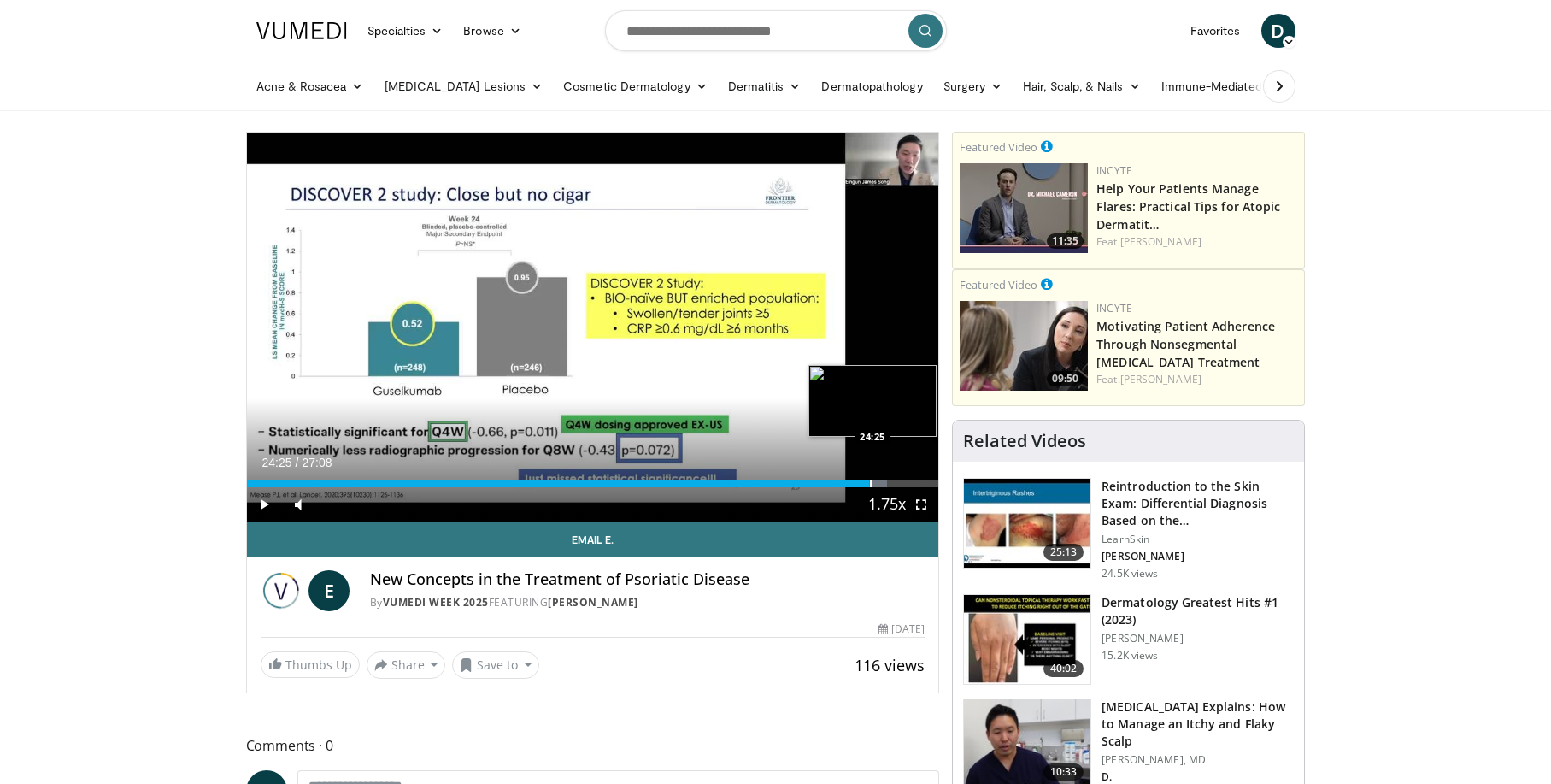
click at [870, 480] on div "Progress Bar" at bounding box center [871, 483] width 2 height 7
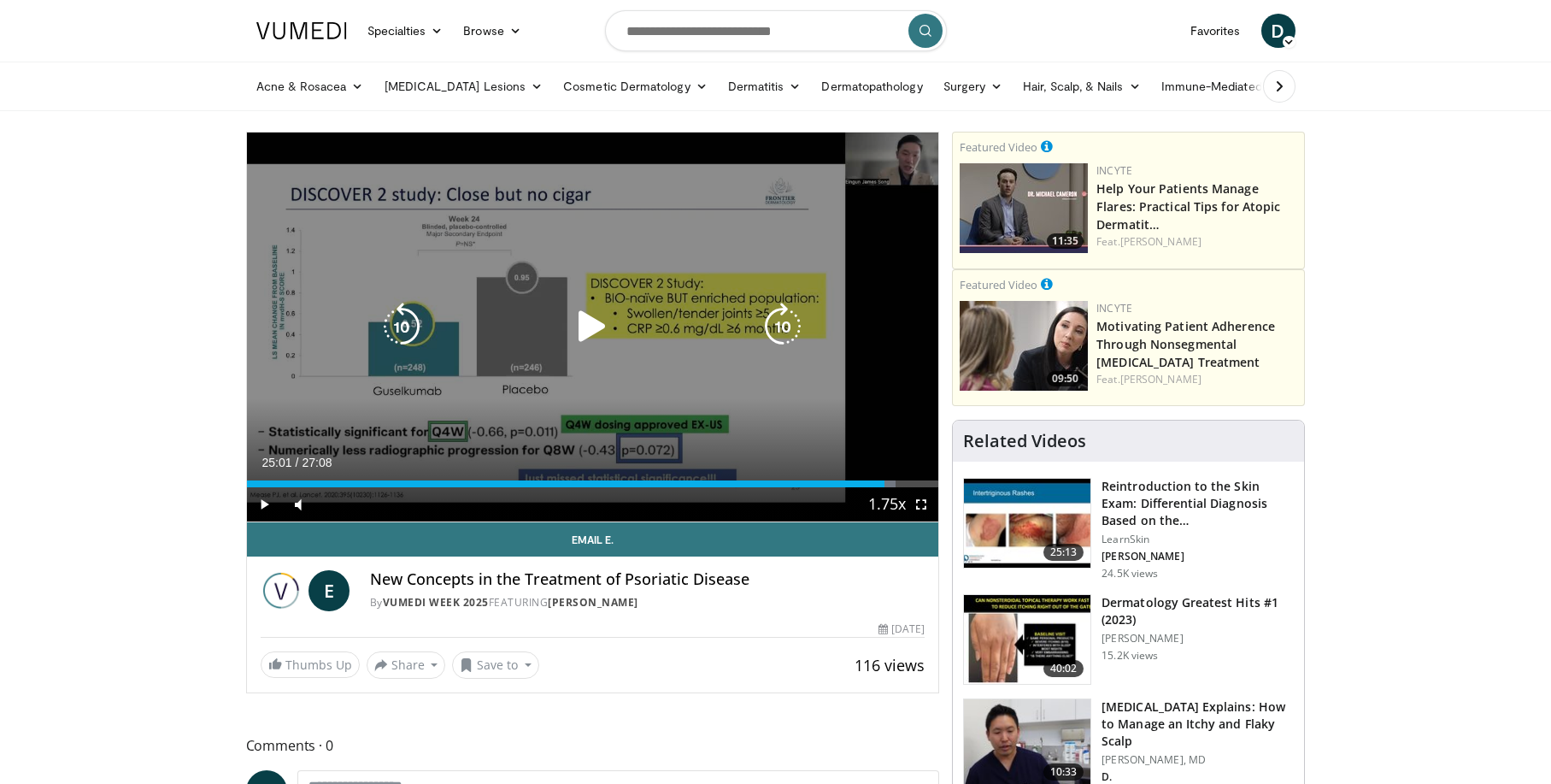
click at [0, 0] on div "Progress Bar" at bounding box center [0, 0] width 0 height 0
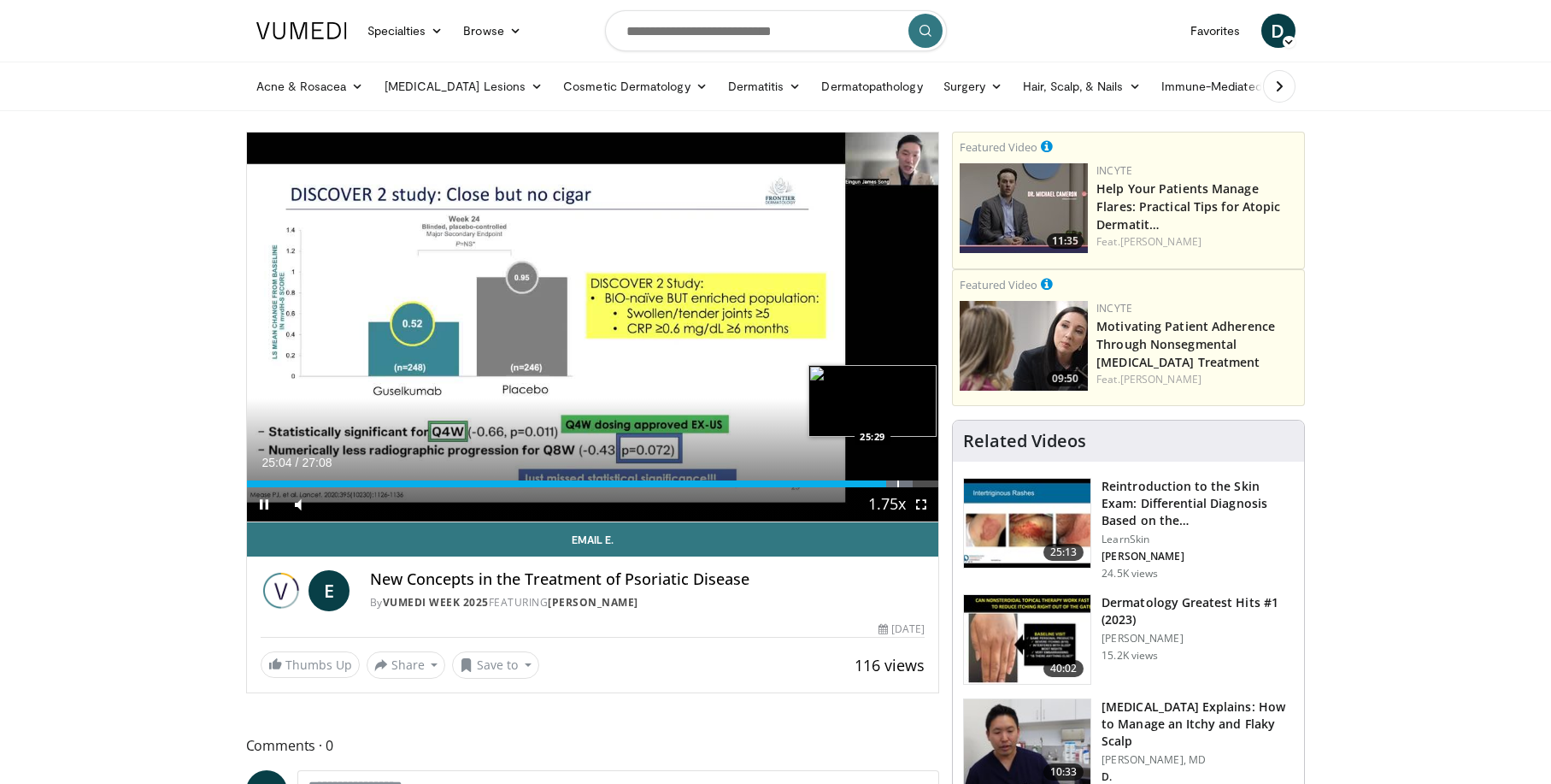
click at [897, 480] on div "Progress Bar" at bounding box center [898, 483] width 2 height 7
